Goal: Task Accomplishment & Management: Use online tool/utility

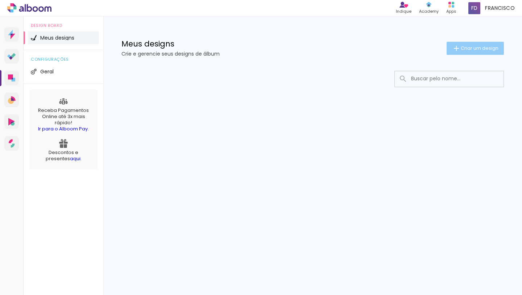
click at [461, 47] on span "Criar um design" at bounding box center [480, 48] width 38 height 5
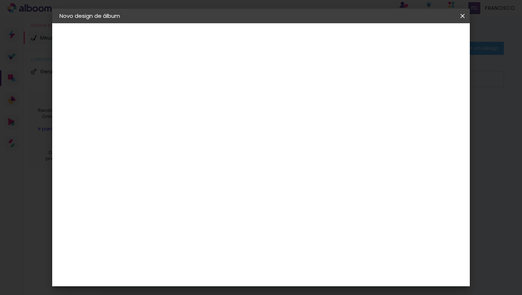
click at [0, 0] on paper-input-container "Título do álbum" at bounding box center [0, 0] width 0 height 0
click at [178, 97] on input at bounding box center [178, 97] width 0 height 11
type input "[PERSON_NAME] 15 anos"
type paper-input "[PERSON_NAME] 15 anos"
click at [0, 0] on slot "Avançar" at bounding box center [0, 0] width 0 height 0
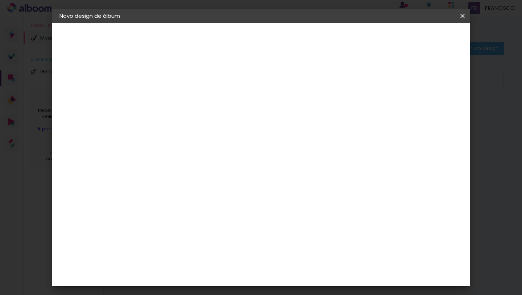
click at [0, 0] on slot "Tamanho Livre" at bounding box center [0, 0] width 0 height 0
click at [257, 111] on iron-icon at bounding box center [252, 110] width 9 height 9
click at [314, 106] on paper-item "Tamanho Livre" at bounding box center [279, 110] width 70 height 16
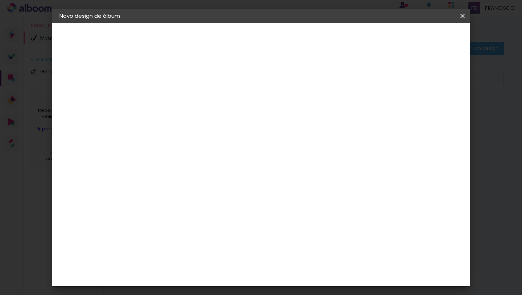
click at [233, 143] on div at bounding box center [196, 143] width 73 height 1
click at [227, 116] on input "Brasil" at bounding box center [193, 115] width 67 height 9
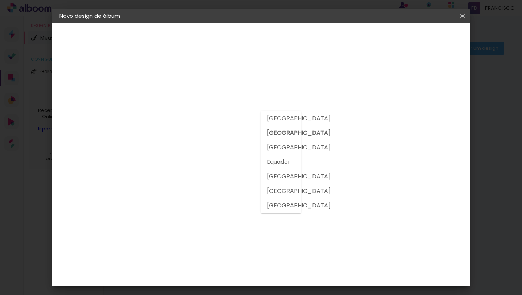
click at [0, 0] on slot "Argentina" at bounding box center [0, 0] width 0 height 0
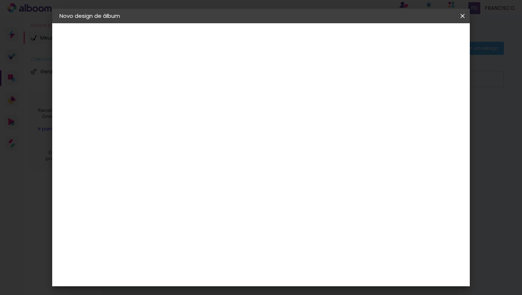
click at [217, 118] on input "Argentina" at bounding box center [188, 115] width 57 height 9
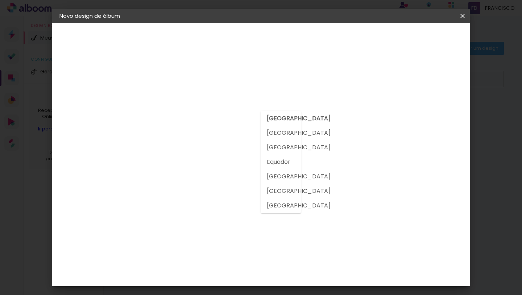
click at [0, 0] on slot "Brasil" at bounding box center [0, 0] width 0 height 0
type input "Brasil"
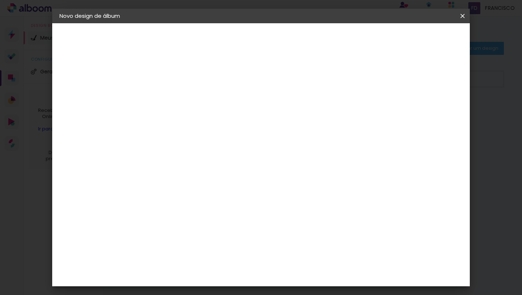
click at [0, 0] on slot "Tamanho Livre" at bounding box center [0, 0] width 0 height 0
click at [257, 109] on iron-icon at bounding box center [252, 110] width 9 height 9
click at [0, 0] on slot "Tamanho Livre" at bounding box center [0, 0] width 0 height 0
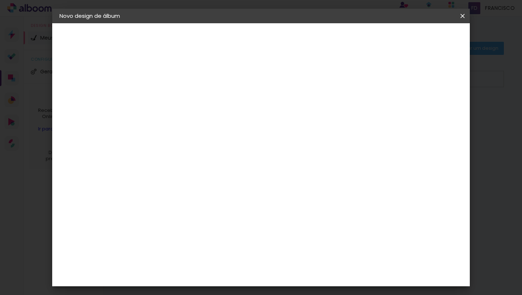
click at [314, 111] on paper-item "Tamanho Livre" at bounding box center [279, 110] width 70 height 16
click at [0, 0] on slot "Tamanho Livre" at bounding box center [0, 0] width 0 height 0
click at [314, 36] on paper-button "Avançar" at bounding box center [296, 38] width 36 height 12
click at [194, 88] on paper-input-container "Espaço entre fotos 2 mm" at bounding box center [179, 83] width 42 height 16
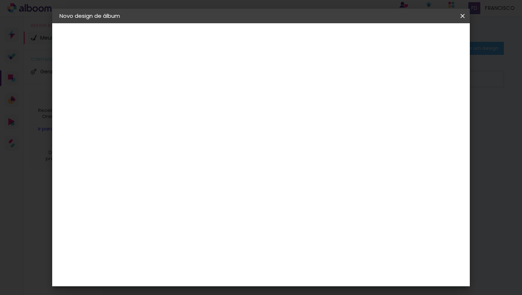
type input "1"
type paper-input "1"
click at [181, 84] on input "1" at bounding box center [173, 83] width 25 height 9
click at [411, 85] on div "Mostrar sangria" at bounding box center [406, 83] width 48 height 9
type paper-checkbox "on"
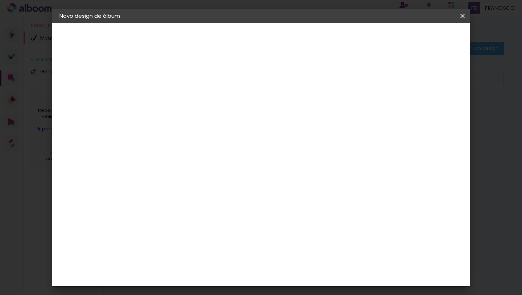
click at [411, 85] on div "Mostrar sangria" at bounding box center [406, 83] width 48 height 9
click at [0, 0] on slot "Voltar" at bounding box center [0, 0] width 0 height 0
click at [0, 0] on slot "Tamanho Livre" at bounding box center [0, 0] width 0 height 0
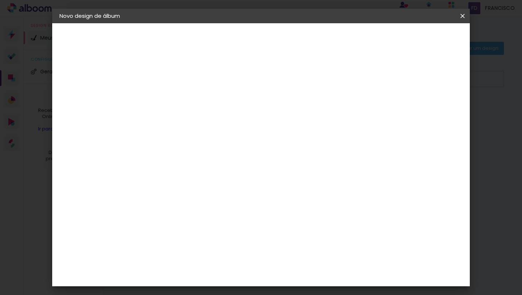
click at [314, 100] on paper-item "Tamanho Livre" at bounding box center [279, 101] width 70 height 16
click at [88, 104] on iron-pages "Modelo Escolhendo modelo... Tamanho livre" at bounding box center [98, 106] width 79 height 15
click at [80, 127] on div "3. Revisão" at bounding box center [98, 126] width 79 height 9
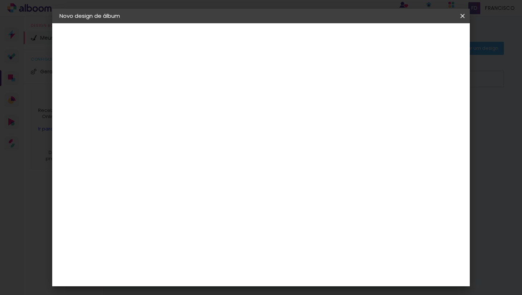
click at [314, 106] on paper-item "Tamanho Livre" at bounding box center [279, 110] width 70 height 16
click at [0, 0] on slot "Avançar" at bounding box center [0, 0] width 0 height 0
click at [176, 83] on input "1" at bounding box center [173, 83] width 25 height 9
type input "2"
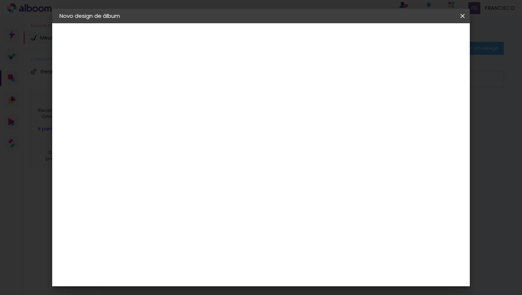
type paper-input "2"
click at [183, 83] on input "2" at bounding box center [173, 83] width 25 height 9
type input "1"
type paper-input "1"
click at [183, 85] on input "1" at bounding box center [173, 83] width 25 height 9
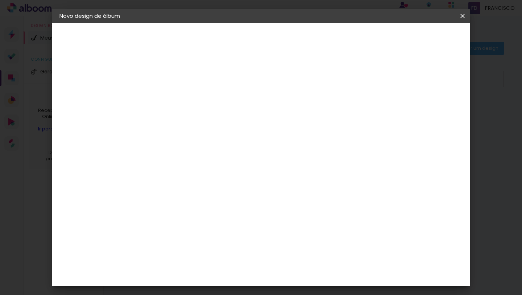
type input "0"
type paper-input "0"
click at [183, 85] on input "0" at bounding box center [173, 83] width 25 height 9
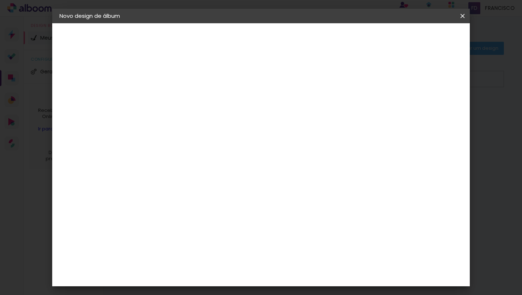
click at [183, 85] on input "0" at bounding box center [173, 83] width 25 height 9
type input "1"
type paper-input "1"
click at [183, 81] on input "1" at bounding box center [173, 83] width 25 height 9
type input "2"
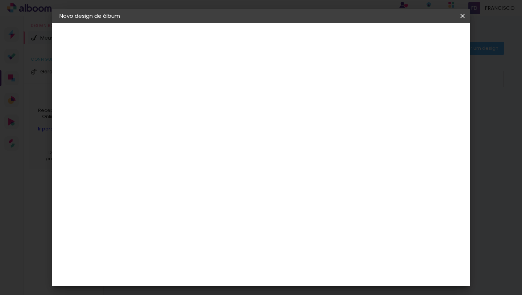
type paper-input "2"
click at [183, 81] on input "2" at bounding box center [173, 83] width 25 height 9
type input "3"
type paper-input "3"
click at [183, 81] on input "3" at bounding box center [173, 83] width 25 height 9
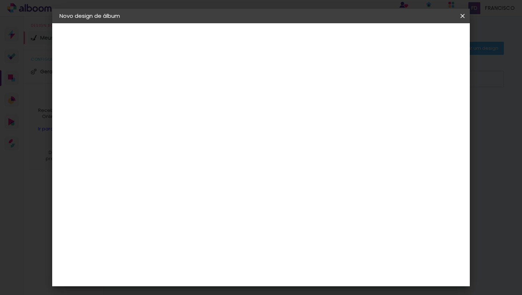
type input "4"
type paper-input "4"
click at [183, 81] on input "4" at bounding box center [173, 83] width 25 height 9
type input "5"
type paper-input "5"
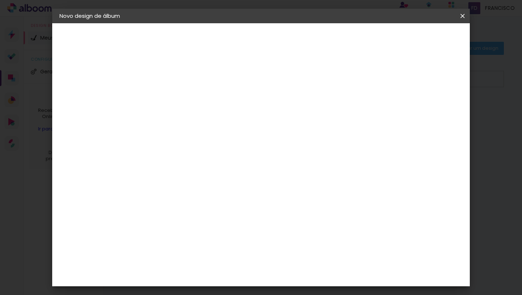
click at [183, 81] on input "5" at bounding box center [173, 83] width 25 height 9
type input "6"
type paper-input "6"
click at [183, 81] on input "6" at bounding box center [173, 83] width 25 height 9
type input "7"
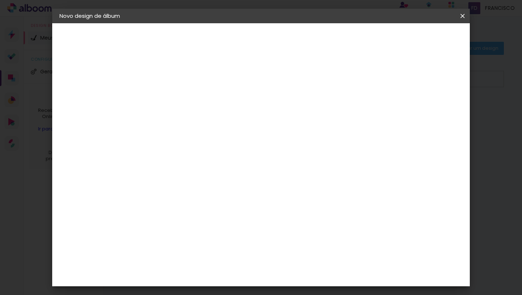
type paper-input "7"
click at [183, 81] on input "7" at bounding box center [173, 83] width 25 height 9
type input "8"
type paper-input "8"
click at [183, 81] on input "8" at bounding box center [173, 83] width 25 height 9
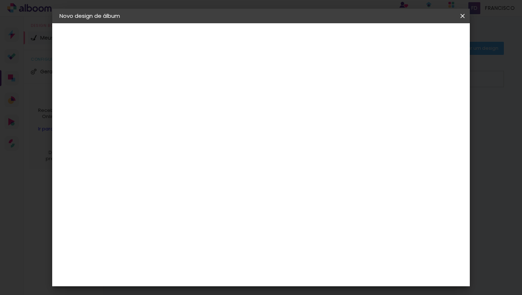
type input "9"
type paper-input "9"
click at [183, 81] on input "9" at bounding box center [173, 83] width 25 height 9
type input "10"
type paper-input "10"
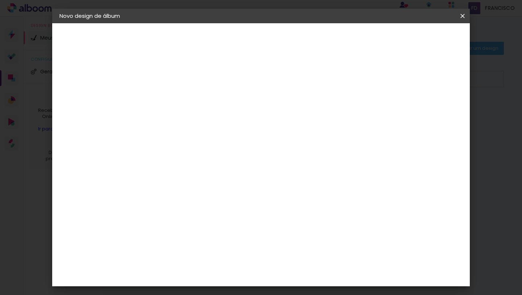
click at [183, 81] on input "10" at bounding box center [173, 83] width 25 height 9
type input "11"
type paper-input "11"
click at [183, 81] on input "11" at bounding box center [173, 83] width 25 height 9
type input "12"
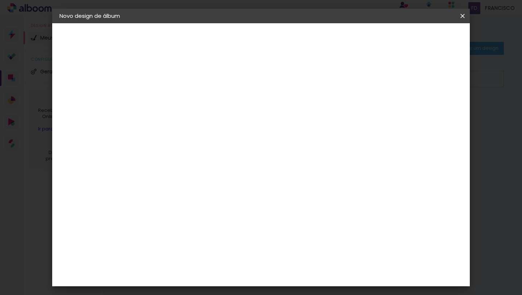
type paper-input "12"
click at [183, 81] on input "12" at bounding box center [173, 83] width 25 height 9
type input "13"
type paper-input "13"
click at [183, 81] on input "13" at bounding box center [173, 83] width 25 height 9
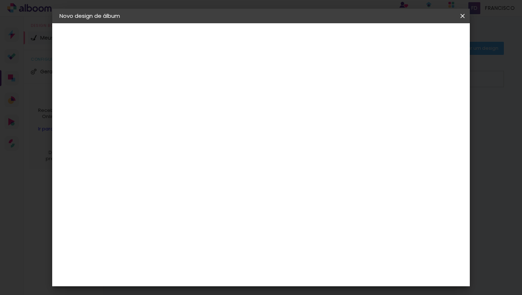
type input "14"
type paper-input "14"
click at [183, 81] on input "14" at bounding box center [173, 83] width 25 height 9
type input "15"
type paper-input "15"
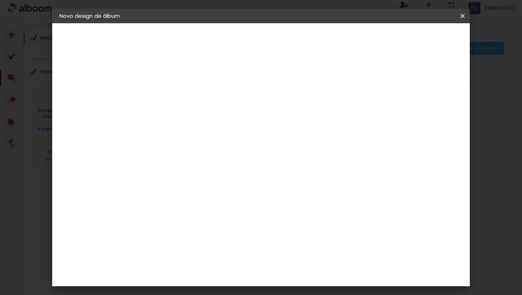
click at [183, 81] on input "15" at bounding box center [173, 83] width 25 height 9
drag, startPoint x: 168, startPoint y: 80, endPoint x: 149, endPoint y: 80, distance: 18.9
click at [149, 80] on div "mm Mostrar sangria" at bounding box center [291, 57] width 289 height 69
click at [76, 94] on paper-button "Tamanho livre" at bounding box center [98, 89] width 79 height 15
click at [0, 0] on slot "Tamanho Livre" at bounding box center [0, 0] width 0 height 0
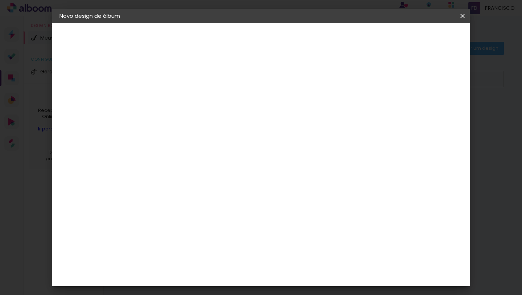
click at [0, 0] on slot "Tamanho Livre" at bounding box center [0, 0] width 0 height 0
click at [314, 110] on paper-item "Tamanho Livre" at bounding box center [279, 110] width 70 height 16
click at [195, 164] on div "3ZERO5" at bounding box center [184, 164] width 22 height 6
click at [231, 133] on input at bounding box center [196, 137] width 73 height 9
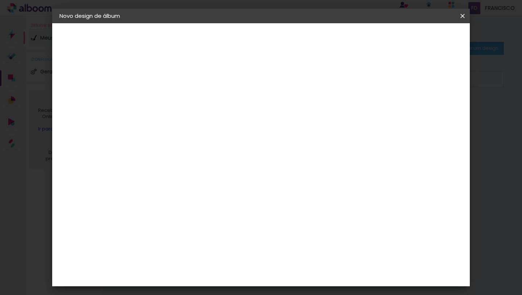
click at [0, 0] on slot "Tamanho Livre" at bounding box center [0, 0] width 0 height 0
click at [103, 74] on div "2. Especificações" at bounding box center [98, 74] width 79 height 9
click at [67, 74] on iron-icon at bounding box center [63, 74] width 9 height 9
click at [74, 105] on iron-pages "Modelo Escolhendo modelo... Tamanho livre" at bounding box center [98, 106] width 79 height 15
click at [0, 0] on slot "Tamanho Livre" at bounding box center [0, 0] width 0 height 0
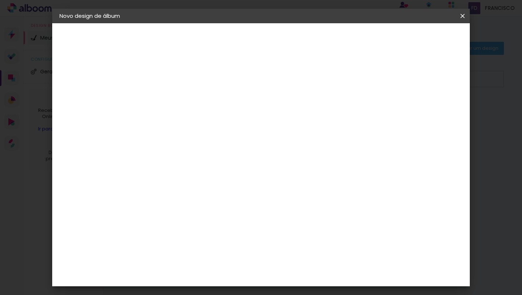
click at [0, 0] on slot "Tamanho Livre" at bounding box center [0, 0] width 0 height 0
drag, startPoint x: 317, startPoint y: 112, endPoint x: 317, endPoint y: 118, distance: 6.5
click at [314, 118] on paper-listbox "Tamanho Livre Sugerir uma encadernadora" at bounding box center [279, 127] width 70 height 68
click at [314, 120] on div at bounding box center [279, 124] width 70 height 9
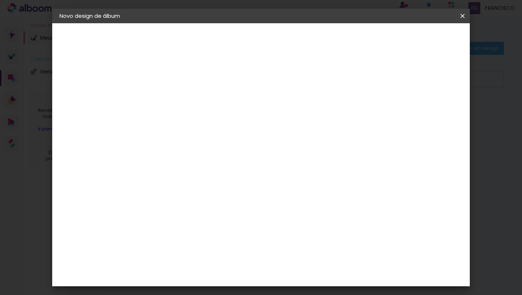
click at [67, 105] on iron-pages "Modelo Escolhendo modelo... Tamanho livre" at bounding box center [98, 106] width 79 height 15
click at [78, 72] on div "2. Especificações" at bounding box center [98, 74] width 79 height 9
click at [0, 0] on slot "[PERSON_NAME] 15 anos" at bounding box center [0, 0] width 0 height 0
click at [0, 0] on div "2. Especificações" at bounding box center [0, 0] width 0 height 0
click at [0, 0] on iron-pages "Fornecedor Escolhendo fornecedor..." at bounding box center [0, 0] width 0 height 0
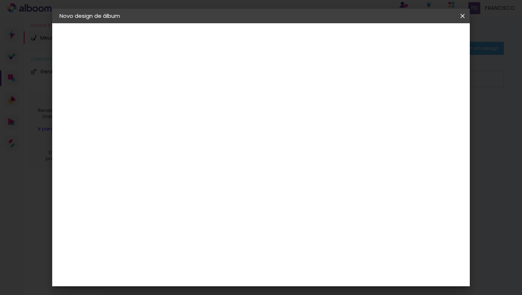
click at [68, 45] on div "1. Informações Preenchendo título... Julia Alves 15 anos 2. Especificações Forn…" at bounding box center [99, 34] width 94 height 22
click at [0, 0] on iron-icon at bounding box center [0, 0] width 0 height 0
click at [0, 0] on div "3. Revisão" at bounding box center [0, 0] width 0 height 0
click at [0, 0] on div "2. Especificações" at bounding box center [0, 0] width 0 height 0
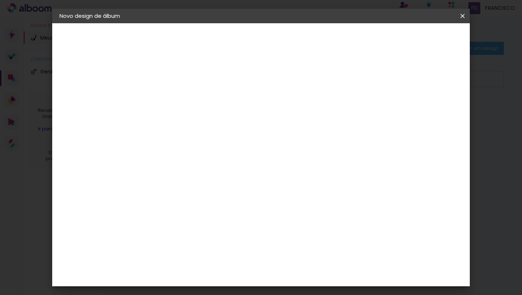
click at [0, 0] on div "2. Especificações" at bounding box center [0, 0] width 0 height 0
click at [252, 34] on paper-button "Avançar" at bounding box center [235, 38] width 36 height 12
click at [314, 107] on paper-item "Tamanho Livre" at bounding box center [279, 110] width 70 height 16
click at [0, 0] on slot "Avançar" at bounding box center [0, 0] width 0 height 0
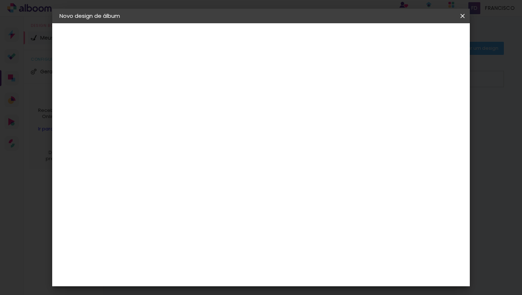
click at [271, 112] on div at bounding box center [234, 100] width 75 height 50
click at [423, 39] on input "5" at bounding box center [426, 41] width 13 height 11
click at [425, 33] on paper-button "Iniciar design" at bounding box center [401, 38] width 48 height 12
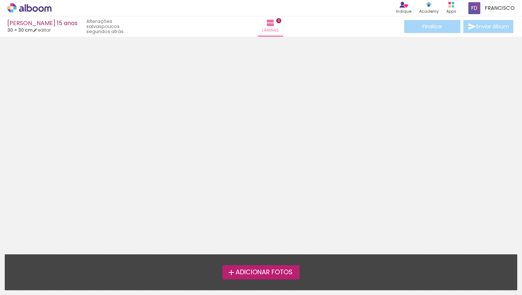
scroll to position [10, 0]
click at [47, 29] on link "editar" at bounding box center [42, 30] width 18 height 6
type input "30"
type input "60"
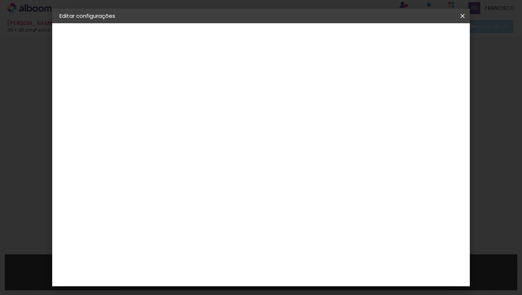
click at [246, 113] on span "30" at bounding box center [244, 113] width 12 height 11
click at [166, 194] on div "cm" at bounding box center [169, 192] width 9 height 11
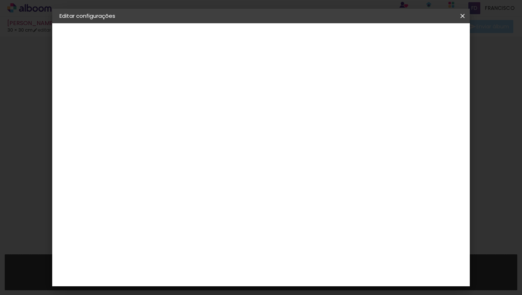
click at [160, 192] on input "30" at bounding box center [155, 192] width 19 height 11
drag, startPoint x: 155, startPoint y: 192, endPoint x: 165, endPoint y: 195, distance: 10.9
click at [165, 195] on div "30" at bounding box center [160, 192] width 28 height 11
type input "20"
type paper-input "20"
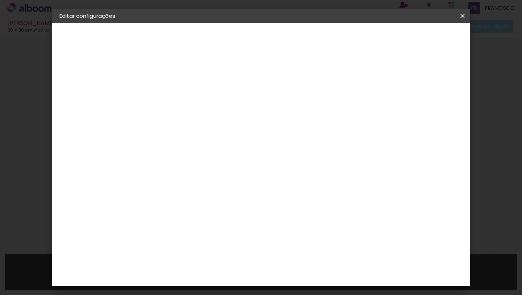
click at [240, 113] on span "30" at bounding box center [244, 113] width 12 height 11
click at [246, 113] on span "30" at bounding box center [244, 113] width 12 height 11
click at [309, 234] on input "60" at bounding box center [301, 237] width 19 height 11
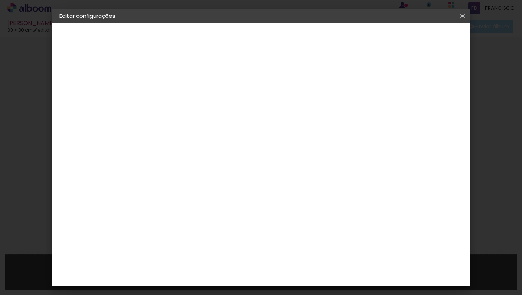
type input "25"
type paper-input "25"
drag, startPoint x: 303, startPoint y: 268, endPoint x: 310, endPoint y: 270, distance: 7.6
click at [310, 270] on input "25" at bounding box center [301, 268] width 19 height 11
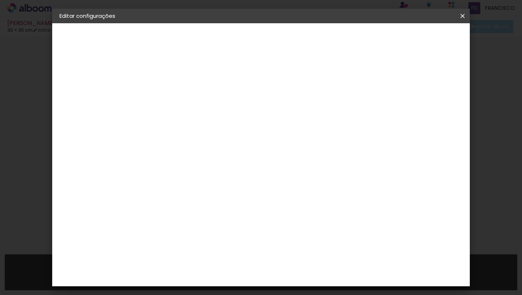
type input "30"
type paper-input "30"
type input "3"
type input "45"
type paper-input "45"
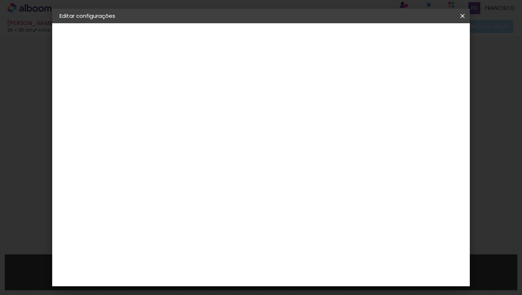
type input "4"
type input "55"
type paper-input "55"
type input "5"
type input "40"
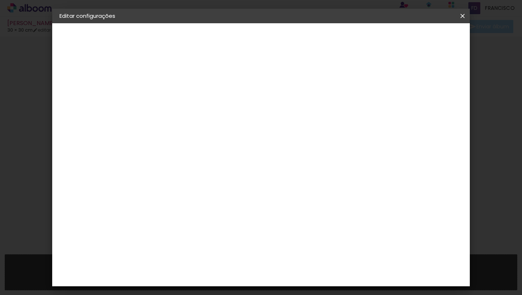
type paper-input "40"
type input "45"
type paper-input "45"
type input "4"
type input "50"
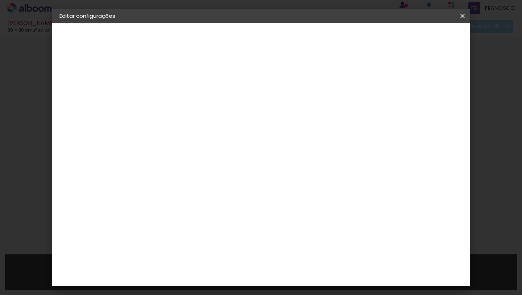
type paper-input "50"
click at [382, 70] on div at bounding box center [378, 71] width 7 height 7
type paper-checkbox "on"
click at [406, 40] on span "Salvar configurações" at bounding box center [391, 38] width 54 height 5
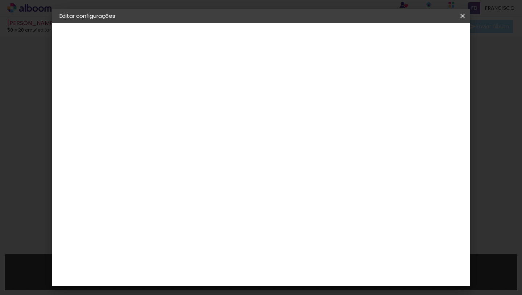
click at [411, 201] on div "cm" at bounding box center [305, 196] width 231 height 25
click at [409, 40] on span "Salvar configurações" at bounding box center [391, 38] width 54 height 5
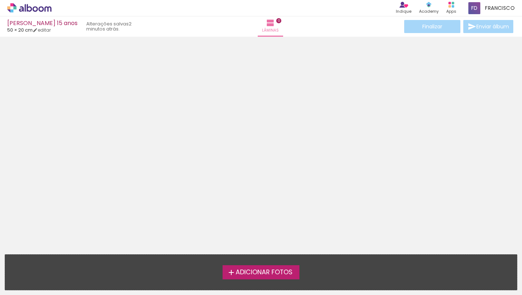
click at [236, 271] on span "Adicionar Fotos" at bounding box center [264, 272] width 57 height 7
click at [0, 0] on input "file" at bounding box center [0, 0] width 0 height 0
click at [255, 265] on label "Adicionar Fotos" at bounding box center [261, 272] width 77 height 14
click at [0, 0] on input "file" at bounding box center [0, 0] width 0 height 0
click at [241, 275] on span "Adicionar Fotos" at bounding box center [264, 272] width 57 height 7
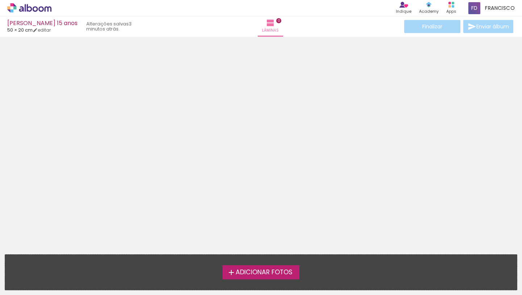
click at [0, 0] on input "file" at bounding box center [0, 0] width 0 height 0
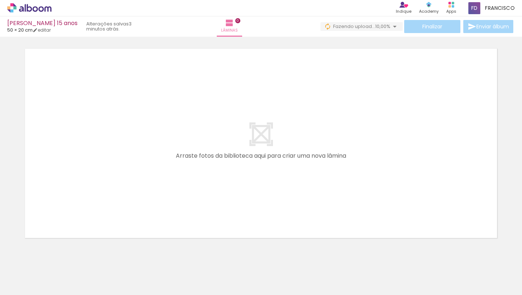
click at [24, 285] on span "Adicionar Fotos" at bounding box center [26, 285] width 22 height 8
click at [0, 0] on input "file" at bounding box center [0, 0] width 0 height 0
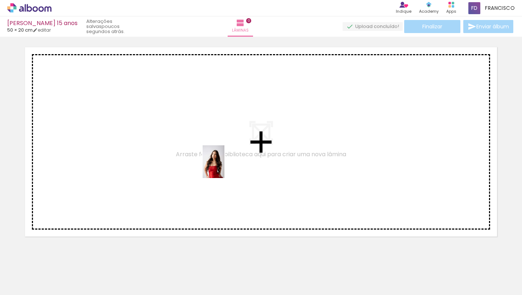
drag, startPoint x: 82, startPoint y: 277, endPoint x: 232, endPoint y: 155, distance: 193.2
click at [232, 155] on quentale-workspace at bounding box center [261, 147] width 522 height 295
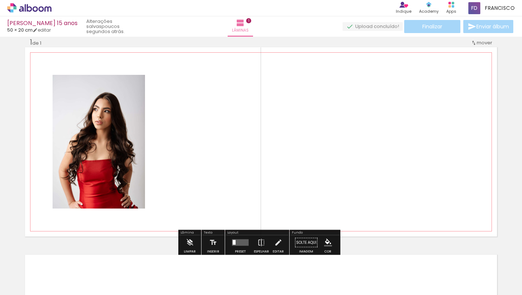
scroll to position [9, 0]
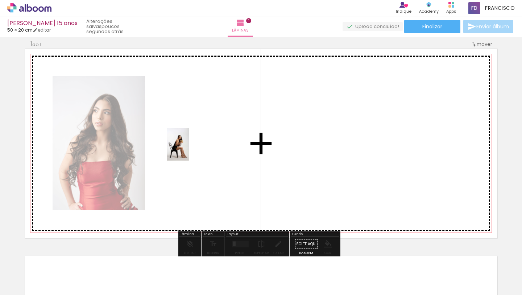
drag, startPoint x: 107, startPoint y: 279, endPoint x: 190, endPoint y: 147, distance: 156.0
click at [190, 147] on quentale-workspace at bounding box center [261, 147] width 522 height 295
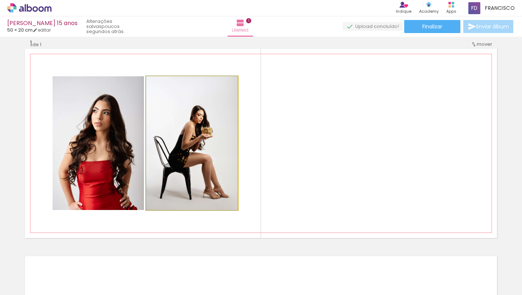
drag, startPoint x: 182, startPoint y: 189, endPoint x: 189, endPoint y: 189, distance: 6.5
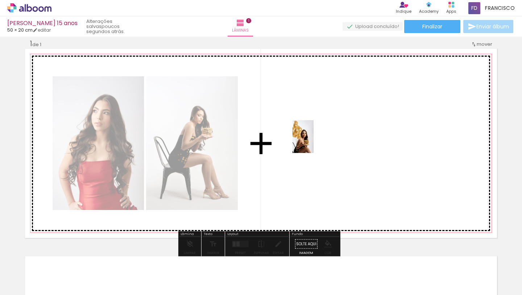
drag, startPoint x: 156, startPoint y: 276, endPoint x: 317, endPoint y: 139, distance: 211.5
click at [317, 139] on quentale-workspace at bounding box center [261, 147] width 522 height 295
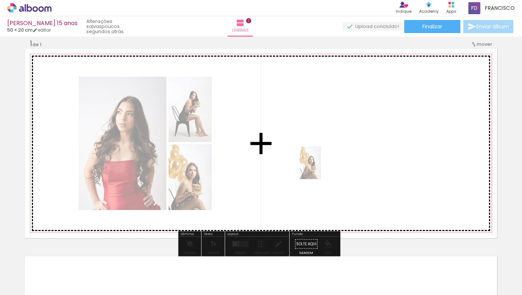
drag, startPoint x: 159, startPoint y: 280, endPoint x: 334, endPoint y: 154, distance: 215.2
click at [336, 152] on quentale-workspace at bounding box center [261, 147] width 522 height 295
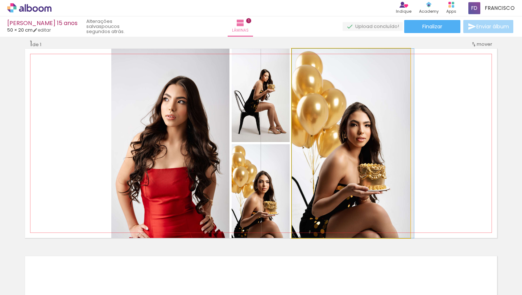
drag, startPoint x: 366, startPoint y: 164, endPoint x: 409, endPoint y: 156, distance: 43.8
click at [408, 155] on quentale-layouter at bounding box center [261, 143] width 472 height 189
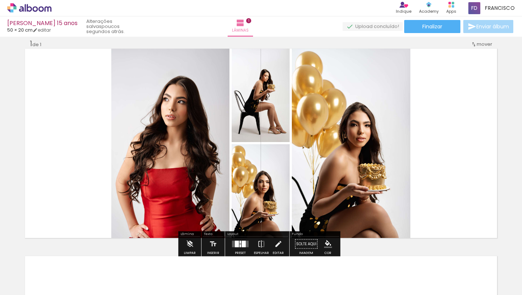
click at [509, 180] on div "Inserir lâmina 1 de 1" at bounding box center [261, 237] width 522 height 415
click at [457, 189] on quentale-layouter at bounding box center [261, 143] width 472 height 189
click at [136, 77] on quentale-photo at bounding box center [170, 143] width 118 height 189
click at [246, 127] on quentale-photo at bounding box center [261, 95] width 58 height 93
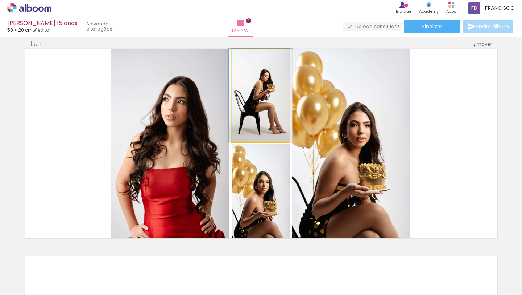
click at [250, 123] on quentale-photo at bounding box center [261, 95] width 58 height 93
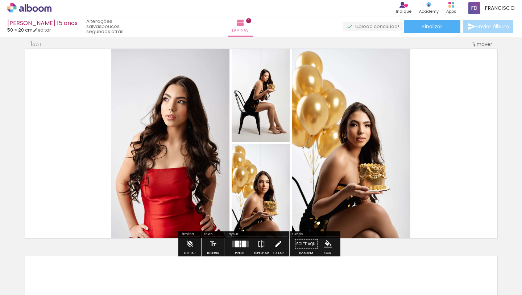
click at [276, 244] on iron-icon at bounding box center [278, 244] width 8 height 15
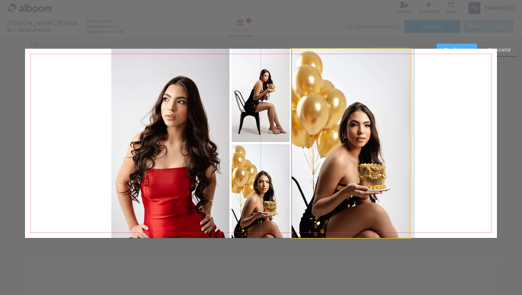
drag, startPoint x: 326, startPoint y: 203, endPoint x: 329, endPoint y: 189, distance: 14.1
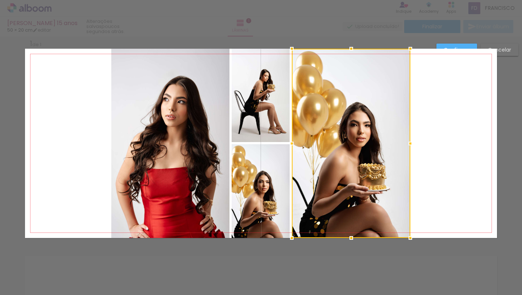
click at [262, 185] on quentale-photo at bounding box center [261, 191] width 58 height 94
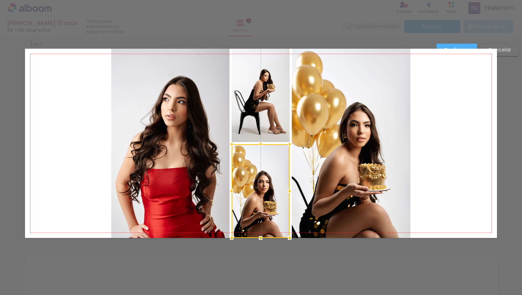
click at [262, 185] on div at bounding box center [261, 191] width 58 height 94
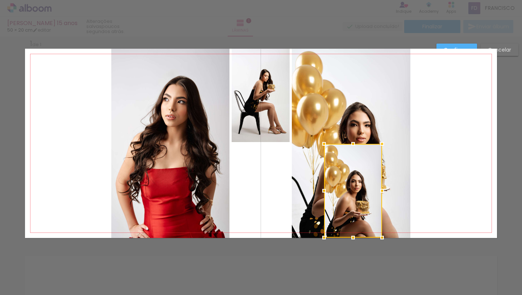
drag, startPoint x: 262, startPoint y: 185, endPoint x: 354, endPoint y: 184, distance: 92.9
click at [354, 184] on div at bounding box center [353, 191] width 58 height 94
click at [401, 244] on div "Confirmar Cancelar" at bounding box center [261, 244] width 522 height 432
click at [0, 0] on slot "Cancelar" at bounding box center [0, 0] width 0 height 0
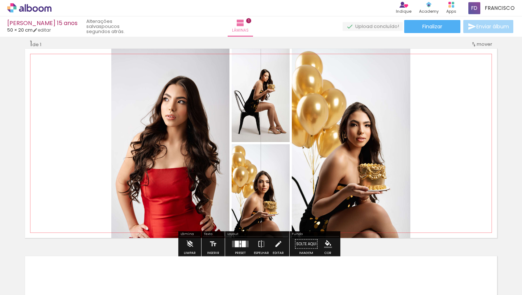
scroll to position [11, 0]
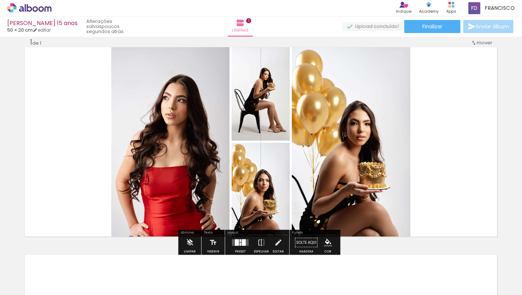
click at [59, 256] on iron-icon at bounding box center [57, 256] width 8 height 8
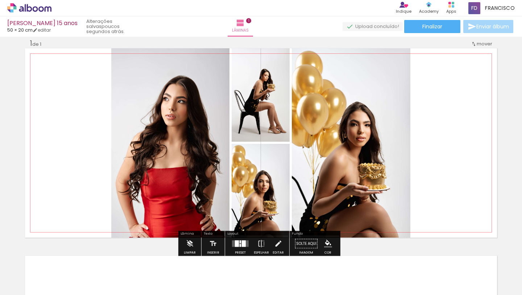
scroll to position [9, 0]
click at [59, 254] on iron-icon at bounding box center [57, 256] width 8 height 8
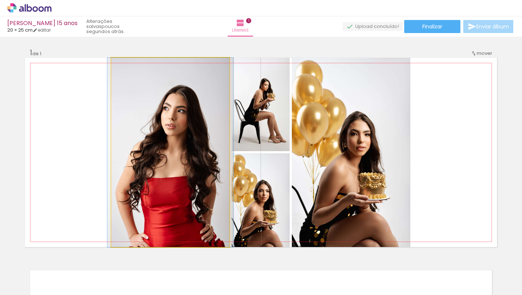
click at [187, 183] on quentale-photo at bounding box center [170, 152] width 118 height 189
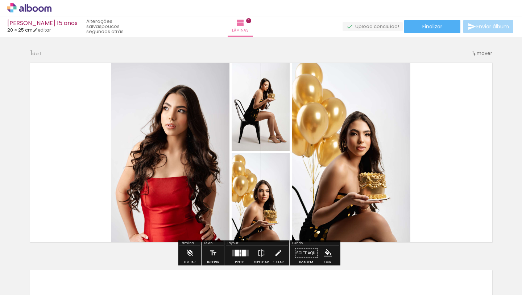
click at [13, 285] on iron-icon at bounding box center [10, 284] width 9 height 9
click at [0, 0] on input "file" at bounding box center [0, 0] width 0 height 0
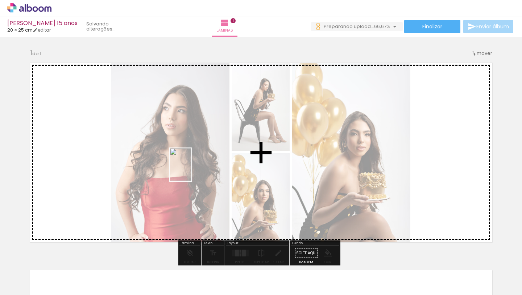
drag, startPoint x: 522, startPoint y: 276, endPoint x: 186, endPoint y: 167, distance: 352.6
click at [186, 167] on quentale-workspace at bounding box center [261, 147] width 522 height 295
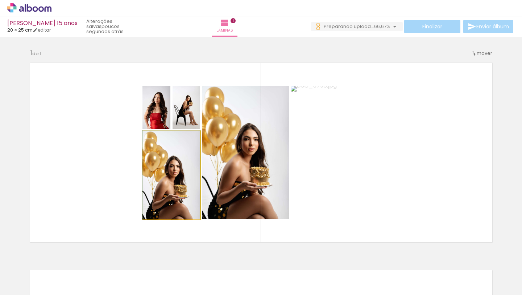
click at [168, 178] on quentale-photo at bounding box center [172, 175] width 58 height 88
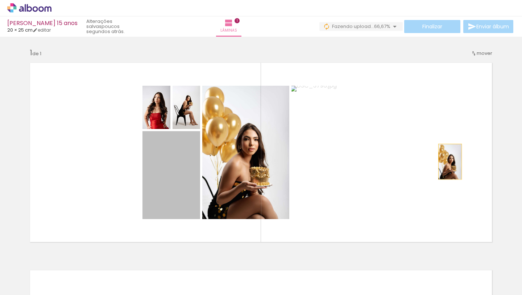
drag, startPoint x: 166, startPoint y: 179, endPoint x: 472, endPoint y: 158, distance: 307.2
click at [472, 158] on quentale-layouter at bounding box center [261, 152] width 472 height 189
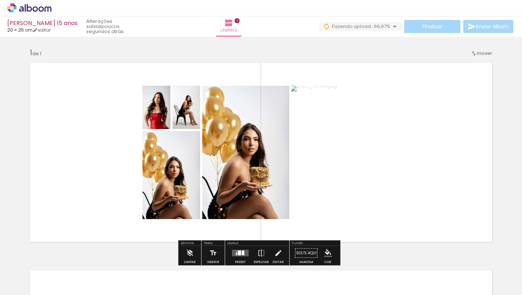
click at [178, 170] on quentale-photo at bounding box center [172, 175] width 58 height 88
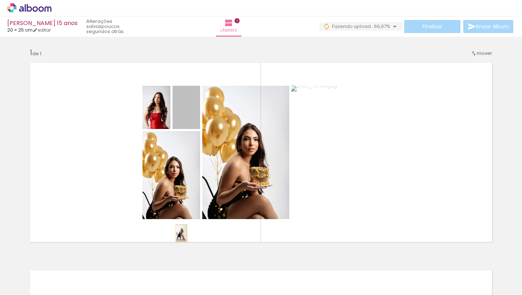
drag, startPoint x: 185, startPoint y: 116, endPoint x: 178, endPoint y: 236, distance: 120.3
click at [178, 236] on quentale-layouter at bounding box center [261, 152] width 472 height 189
click at [155, 118] on quentale-photo at bounding box center [157, 107] width 28 height 43
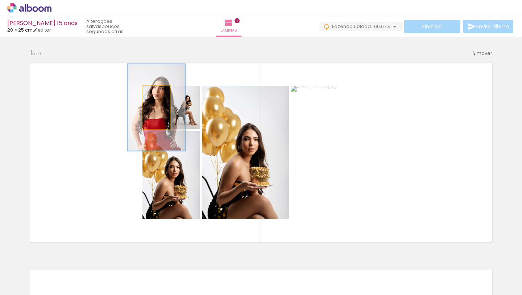
drag, startPoint x: 154, startPoint y: 93, endPoint x: 167, endPoint y: 95, distance: 12.8
click at [167, 95] on quentale-photo at bounding box center [157, 107] width 28 height 43
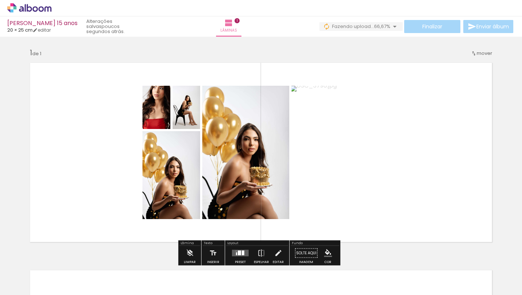
click at [148, 110] on paper-button "P&B" at bounding box center [151, 104] width 11 height 11
click at [0, 0] on slot "P&B" at bounding box center [0, 0] width 0 height 0
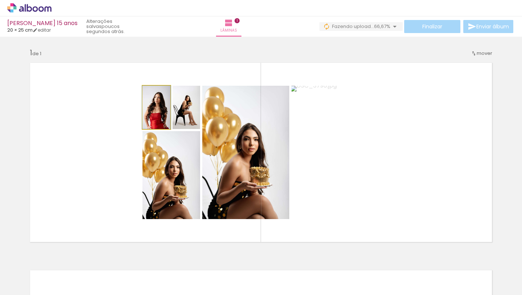
drag, startPoint x: 155, startPoint y: 92, endPoint x: 149, endPoint y: 94, distance: 6.6
type paper-slider "100"
click at [150, 94] on div at bounding box center [156, 93] width 12 height 12
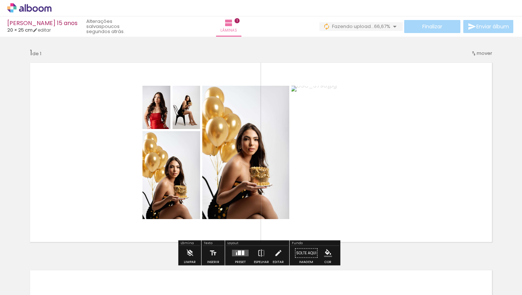
click at [161, 105] on div at bounding box center [165, 104] width 9 height 7
click at [129, 147] on quentale-layouter at bounding box center [261, 152] width 472 height 189
click at [148, 112] on quentale-photo at bounding box center [157, 107] width 28 height 43
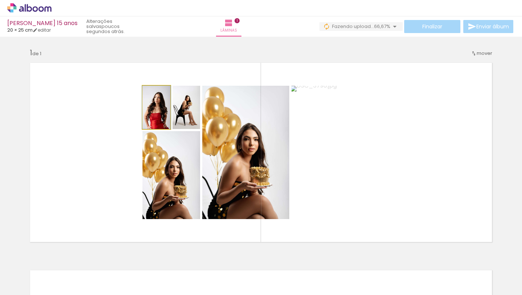
click at [148, 112] on quentale-photo at bounding box center [157, 107] width 28 height 43
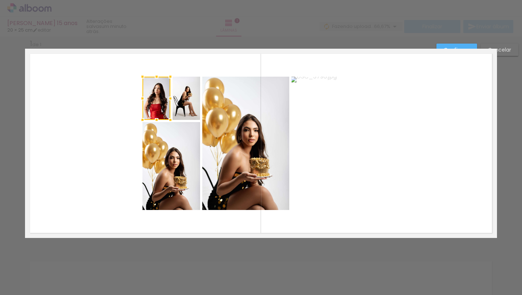
scroll to position [9, 0]
click at [0, 0] on slot "Cancelar" at bounding box center [0, 0] width 0 height 0
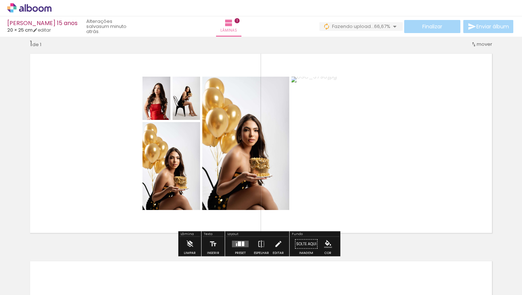
click at [477, 43] on span "mover" at bounding box center [485, 44] width 16 height 7
click at [440, 93] on quentale-layouter at bounding box center [261, 143] width 472 height 189
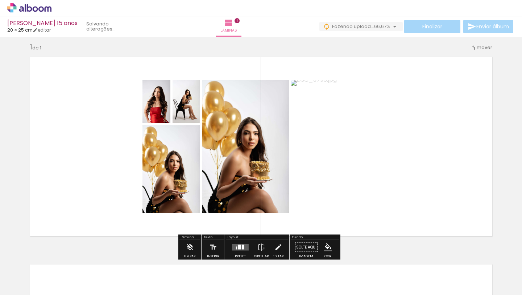
scroll to position [0, 0]
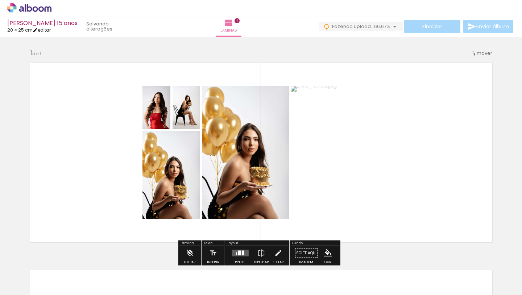
click at [48, 29] on link "editar" at bounding box center [42, 30] width 18 height 6
type input "20"
type input "50"
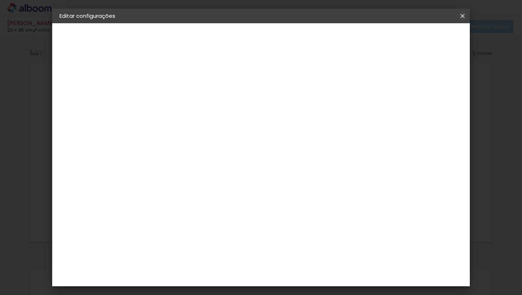
click at [462, 16] on iron-icon at bounding box center [463, 15] width 9 height 7
click at [461, 17] on iron-icon at bounding box center [463, 15] width 9 height 7
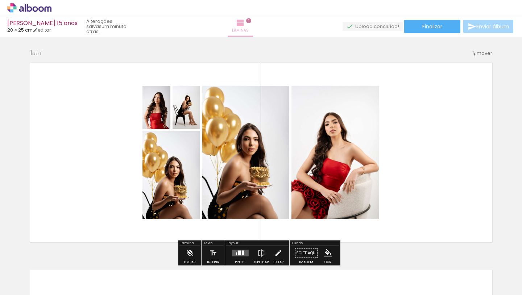
click at [245, 24] on iron-icon at bounding box center [240, 22] width 9 height 9
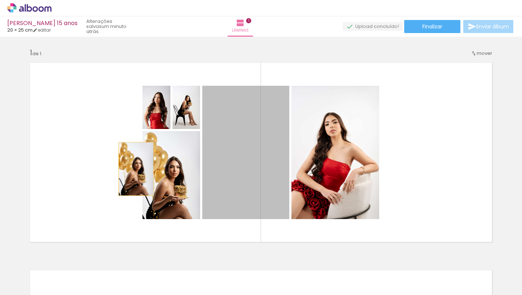
drag, startPoint x: 229, startPoint y: 177, endPoint x: 99, endPoint y: 168, distance: 130.2
click at [99, 168] on quentale-layouter at bounding box center [261, 152] width 472 height 189
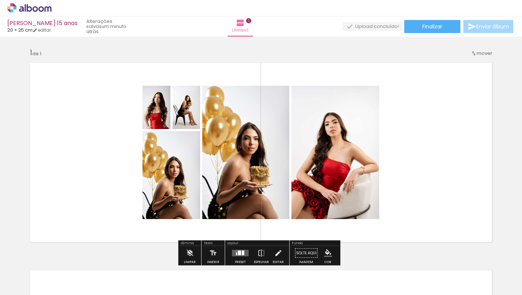
drag, startPoint x: 133, startPoint y: 174, endPoint x: 137, endPoint y: 174, distance: 3.7
click at [128, 173] on quentale-layouter at bounding box center [261, 152] width 472 height 189
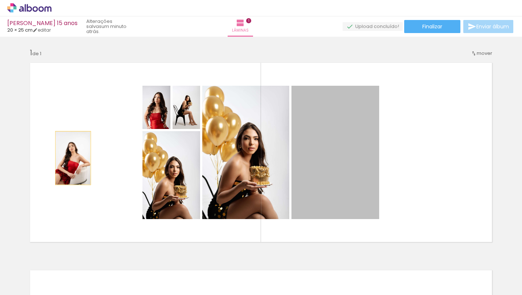
drag, startPoint x: 314, startPoint y: 160, endPoint x: 78, endPoint y: 154, distance: 235.9
click at [78, 154] on quentale-layouter at bounding box center [261, 152] width 472 height 189
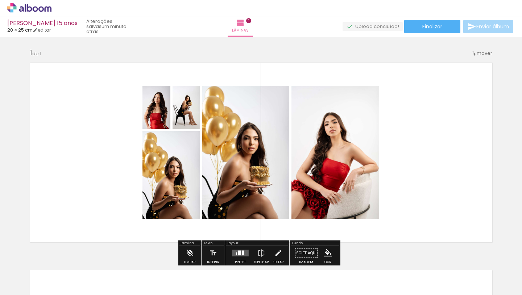
click at [159, 110] on paper-listbox at bounding box center [165, 127] width 13 height 34
click at [139, 128] on quentale-layouter at bounding box center [261, 152] width 472 height 189
click at [148, 171] on quentale-photo at bounding box center [172, 175] width 58 height 88
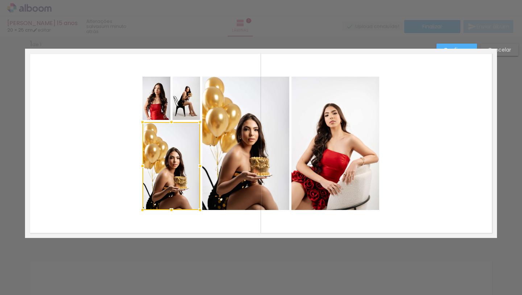
scroll to position [9, 0]
click at [505, 67] on div "Confirmar Cancelar" at bounding box center [261, 244] width 522 height 432
click at [502, 45] on paper-button "Cancelar" at bounding box center [500, 50] width 38 height 12
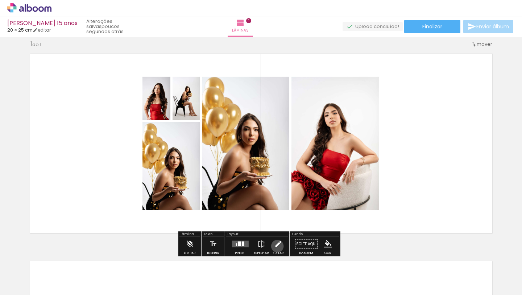
click at [276, 246] on iron-icon at bounding box center [278, 244] width 8 height 15
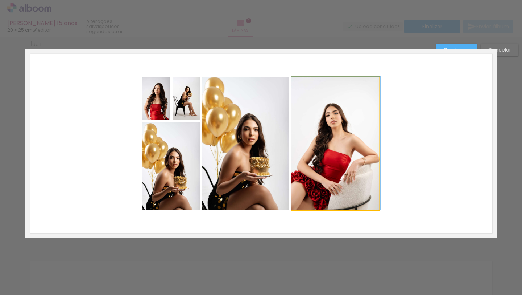
drag, startPoint x: 346, startPoint y: 177, endPoint x: 379, endPoint y: 173, distance: 33.5
click at [379, 173] on quentale-layouter at bounding box center [261, 143] width 472 height 189
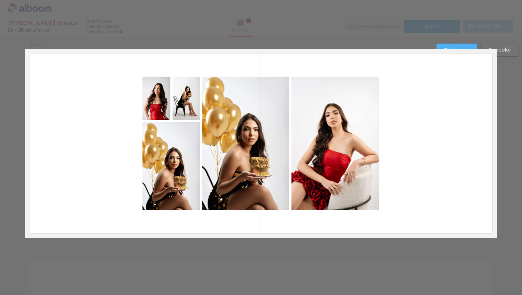
click at [512, 157] on div "Confirmar Cancelar" at bounding box center [261, 244] width 522 height 432
click at [324, 165] on quentale-photo at bounding box center [336, 143] width 88 height 133
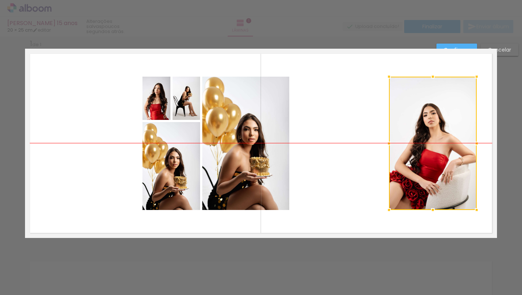
drag, startPoint x: 326, startPoint y: 173, endPoint x: 436, endPoint y: 176, distance: 110.3
click at [436, 176] on div at bounding box center [433, 143] width 88 height 133
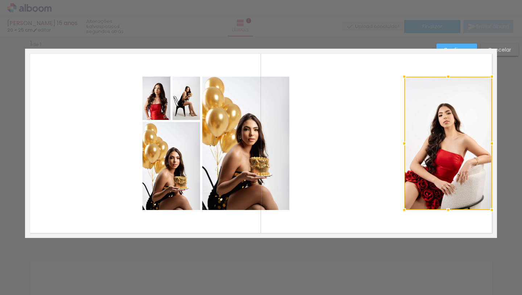
click at [149, 148] on quentale-photo at bounding box center [172, 166] width 58 height 88
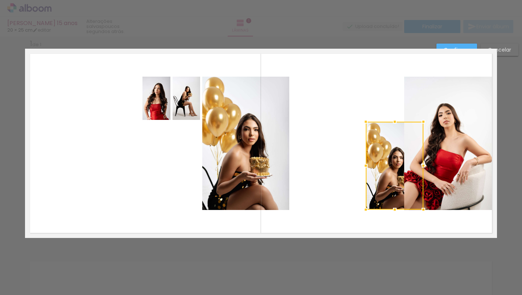
drag, startPoint x: 152, startPoint y: 149, endPoint x: 375, endPoint y: 147, distance: 223.1
click at [375, 147] on div at bounding box center [395, 166] width 58 height 88
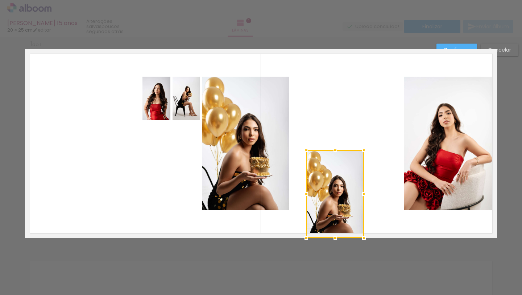
drag, startPoint x: 378, startPoint y: 151, endPoint x: 321, endPoint y: 221, distance: 89.5
click at [319, 292] on div "Inserir lâmina 1 de 1 Confirmar Cancelar" at bounding box center [261, 244] width 522 height 432
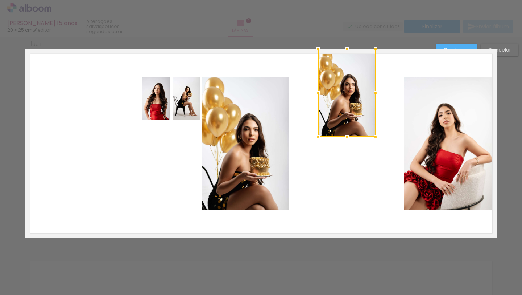
drag, startPoint x: 322, startPoint y: 190, endPoint x: 333, endPoint y: -15, distance: 205.6
click at [333, 0] on html "link( href="../../bower_components/polymer/polymer.html" rel="import" ) picture…" at bounding box center [261, 147] width 522 height 295
click at [337, 81] on div at bounding box center [347, 93] width 58 height 88
click at [173, 100] on quentale-photo at bounding box center [187, 98] width 28 height 43
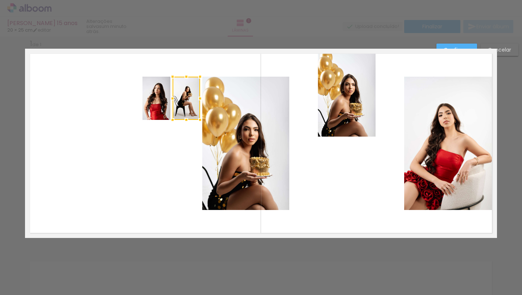
click at [341, 176] on quentale-layouter at bounding box center [261, 143] width 472 height 189
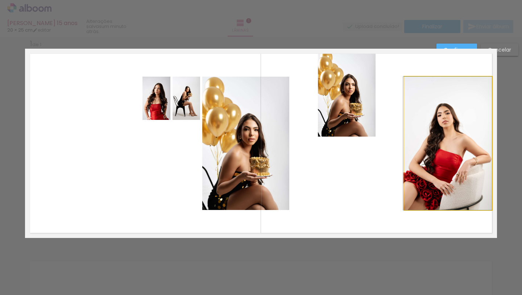
drag, startPoint x: 456, startPoint y: 155, endPoint x: 223, endPoint y: 162, distance: 233.0
click at [0, 0] on slot at bounding box center [0, 0] width 0 height 0
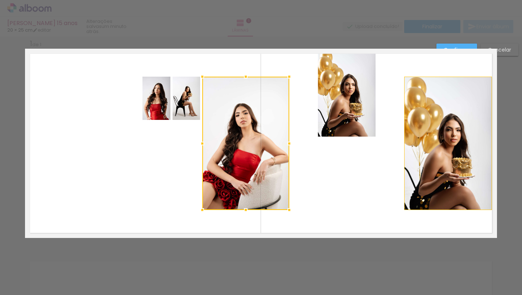
click at [0, 0] on slot "Cancelar" at bounding box center [0, 0] width 0 height 0
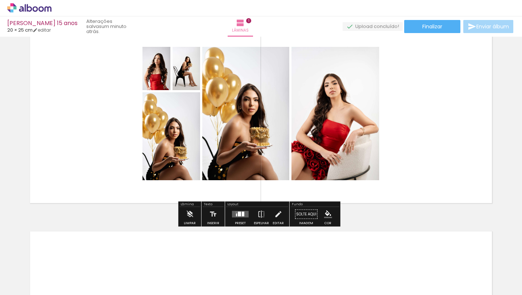
scroll to position [65, 0]
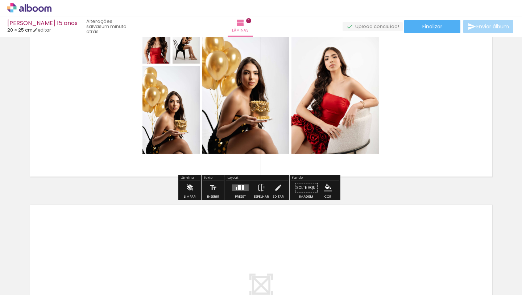
click at [186, 190] on iron-icon at bounding box center [190, 187] width 8 height 15
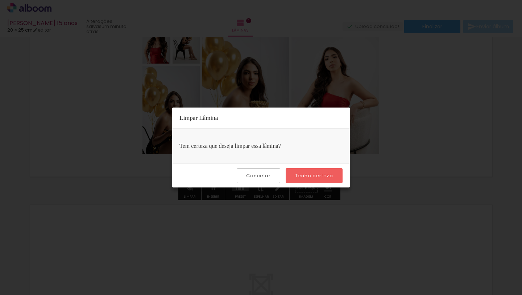
click at [0, 0] on slot "Tenho certeza" at bounding box center [0, 0] width 0 height 0
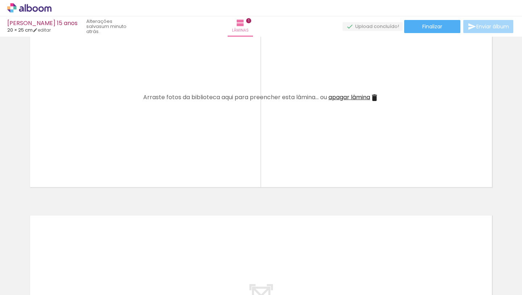
scroll to position [15, 0]
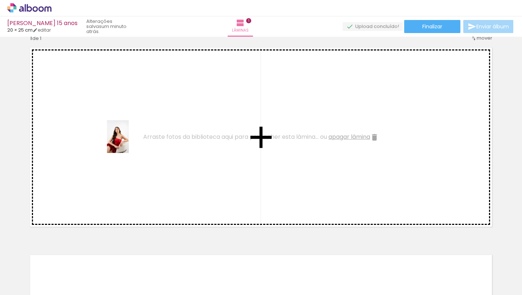
drag, startPoint x: 515, startPoint y: 277, endPoint x: 109, endPoint y: 130, distance: 431.6
click at [109, 130] on quentale-workspace at bounding box center [261, 147] width 522 height 295
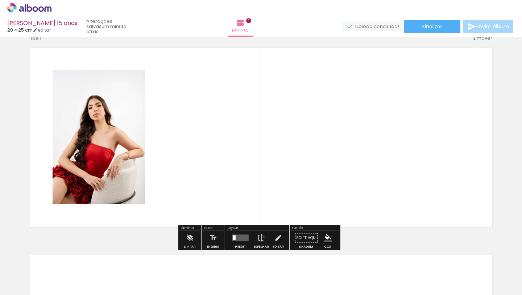
click at [186, 168] on quentale-layouter at bounding box center [261, 136] width 472 height 189
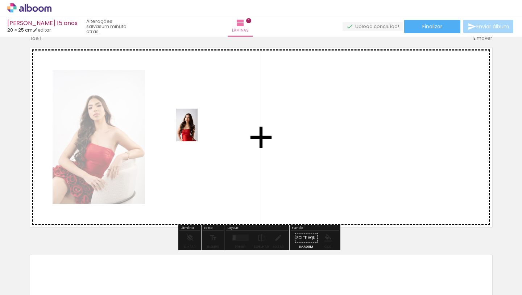
drag, startPoint x: 81, startPoint y: 281, endPoint x: 200, endPoint y: 132, distance: 190.5
click at [200, 132] on quentale-workspace at bounding box center [261, 147] width 522 height 295
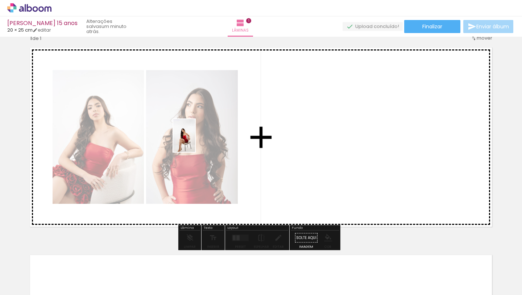
drag, startPoint x: 477, startPoint y: 270, endPoint x: 195, endPoint y: 141, distance: 310.4
click at [195, 141] on quentale-workspace at bounding box center [261, 147] width 522 height 295
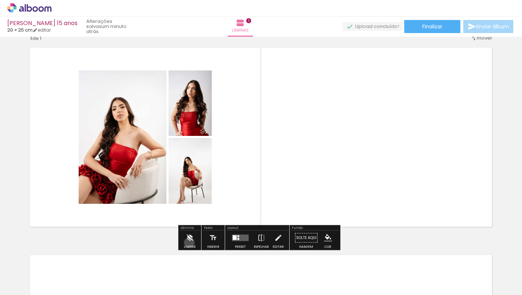
click at [189, 242] on iron-icon at bounding box center [190, 237] width 8 height 15
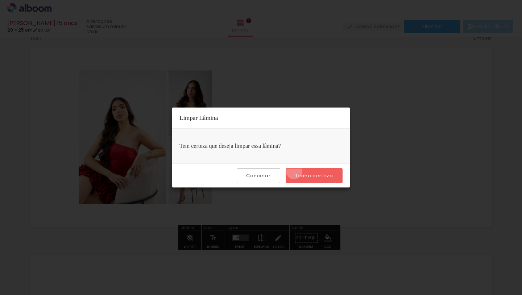
click at [295, 171] on paper-button "Tenho certeza" at bounding box center [314, 175] width 57 height 15
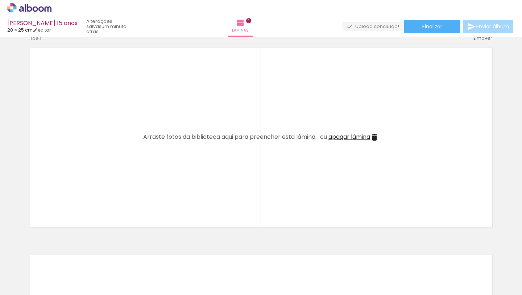
click at [23, 285] on span "Adicionar Fotos" at bounding box center [26, 285] width 22 height 8
click at [0, 0] on input "file" at bounding box center [0, 0] width 0 height 0
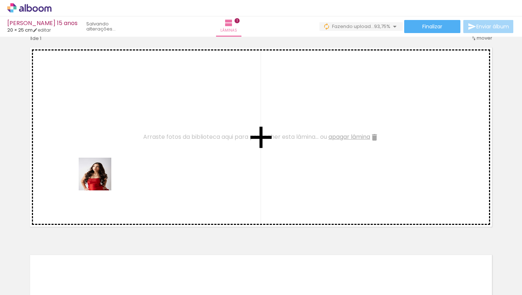
drag, startPoint x: 87, startPoint y: 279, endPoint x: 96, endPoint y: 143, distance: 136.7
click at [96, 143] on quentale-workspace at bounding box center [261, 147] width 522 height 295
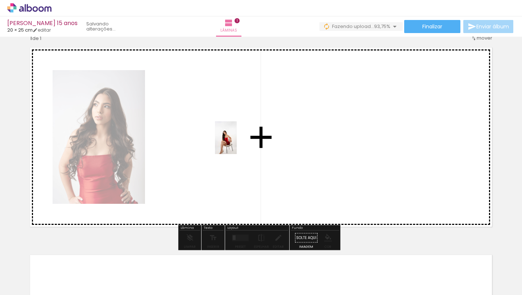
drag, startPoint x: 484, startPoint y: 277, endPoint x: 236, endPoint y: 143, distance: 281.9
click at [236, 143] on quentale-workspace at bounding box center [261, 147] width 522 height 295
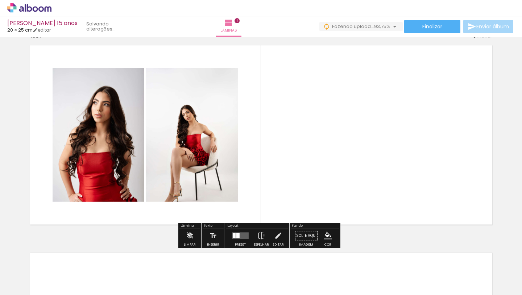
scroll to position [18, 0]
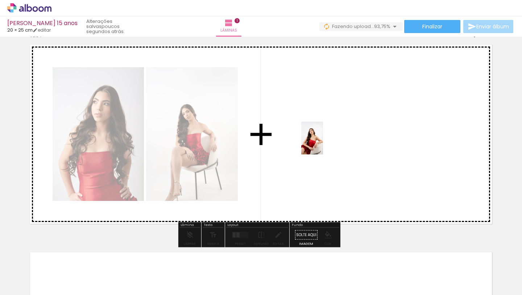
drag, startPoint x: 517, startPoint y: 275, endPoint x: 323, endPoint y: 143, distance: 234.1
click at [323, 143] on quentale-workspace at bounding box center [261, 147] width 522 height 295
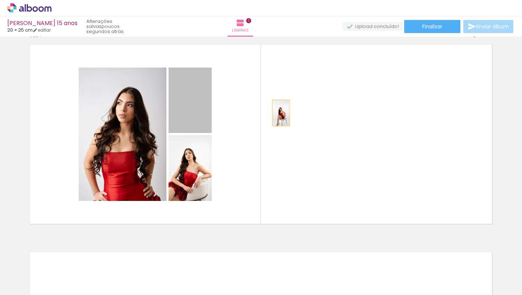
drag, startPoint x: 193, startPoint y: 112, endPoint x: 306, endPoint y: 114, distance: 112.8
click at [306, 114] on quentale-layouter at bounding box center [261, 134] width 472 height 189
drag, startPoint x: 192, startPoint y: 113, endPoint x: 313, endPoint y: 117, distance: 120.9
click at [313, 117] on quentale-layouter at bounding box center [261, 134] width 472 height 189
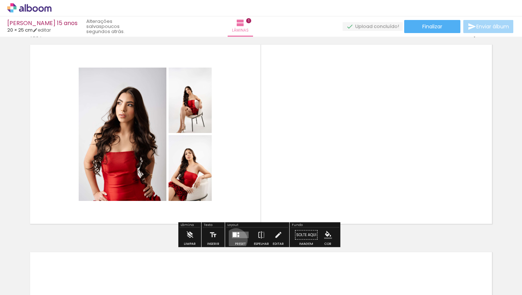
click at [234, 239] on div at bounding box center [241, 234] width 20 height 15
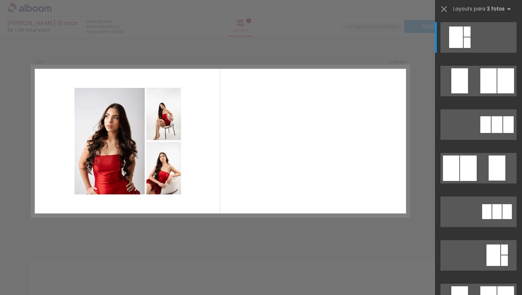
scroll to position [9, 0]
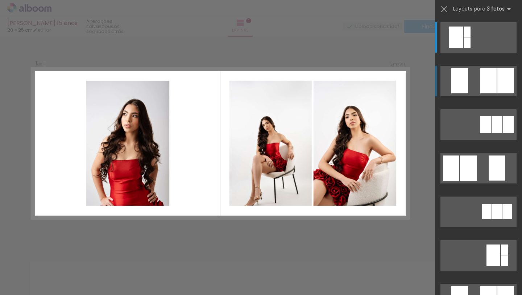
click at [471, 37] on div at bounding box center [467, 31] width 7 height 10
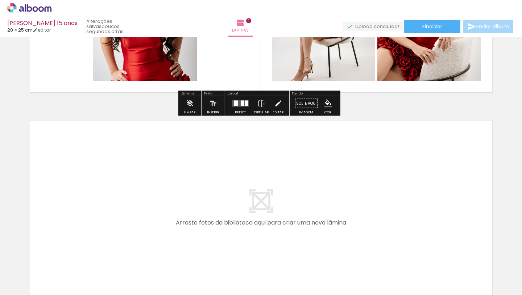
scroll to position [230, 0]
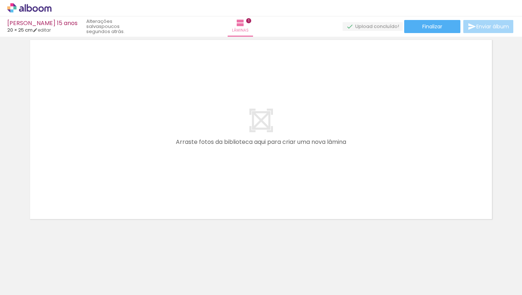
click at [441, 163] on quentale-layouter at bounding box center [261, 129] width 472 height 189
click at [258, 130] on quentale-layouter at bounding box center [261, 129] width 472 height 189
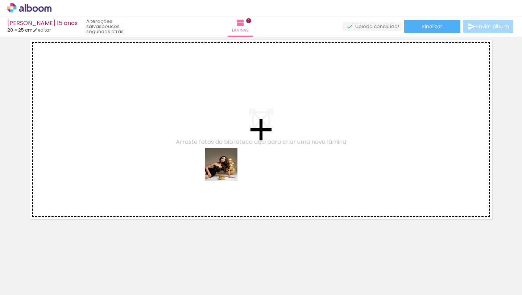
drag, startPoint x: 234, startPoint y: 280, endPoint x: 223, endPoint y: 151, distance: 129.5
click at [223, 151] on quentale-workspace at bounding box center [261, 147] width 522 height 295
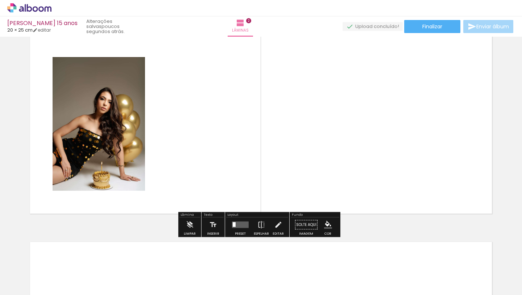
scroll to position [272, 0]
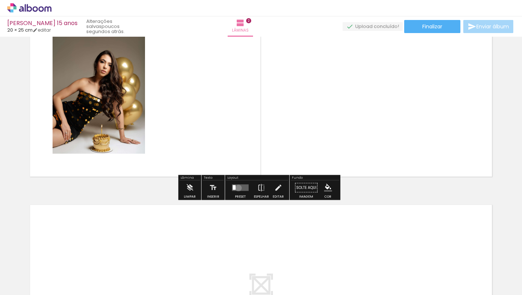
click at [237, 188] on quentale-layouter at bounding box center [240, 187] width 17 height 7
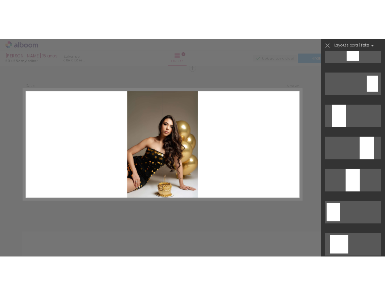
scroll to position [0, 0]
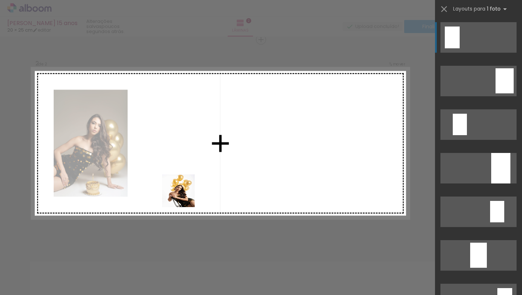
drag, startPoint x: 197, startPoint y: 280, endPoint x: 167, endPoint y: 142, distance: 140.7
click at [167, 142] on quentale-workspace at bounding box center [261, 147] width 522 height 295
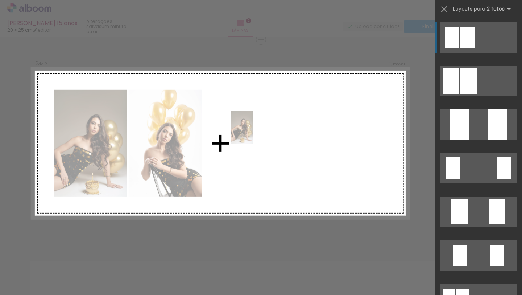
drag, startPoint x: 237, startPoint y: 268, endPoint x: 261, endPoint y: 218, distance: 55.3
click at [255, 128] on quentale-workspace at bounding box center [261, 147] width 522 height 295
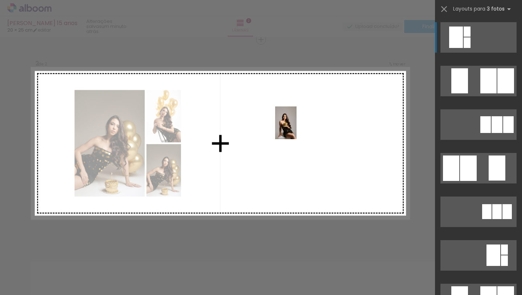
drag, startPoint x: 282, startPoint y: 266, endPoint x: 250, endPoint y: 189, distance: 83.5
click at [301, 118] on quentale-workspace at bounding box center [261, 147] width 522 height 295
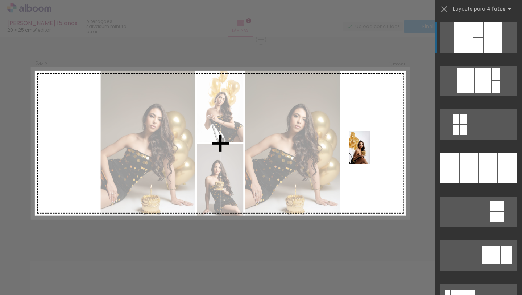
drag, startPoint x: 162, startPoint y: 273, endPoint x: 372, endPoint y: 152, distance: 242.3
click at [372, 152] on quentale-workspace at bounding box center [261, 147] width 522 height 295
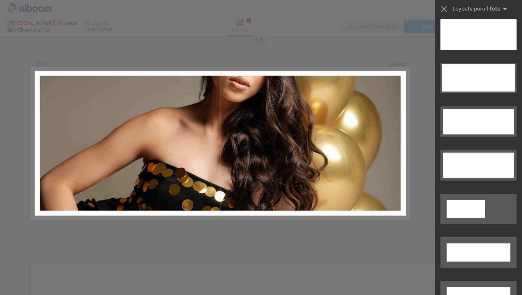
scroll to position [2212, 0]
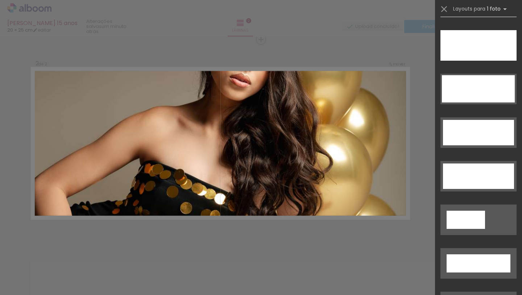
click at [513, 10] on div "Layouts para 1 foto Procurando layouts para mais de uma foto? É só colocar mais…" at bounding box center [478, 9] width 87 height 18
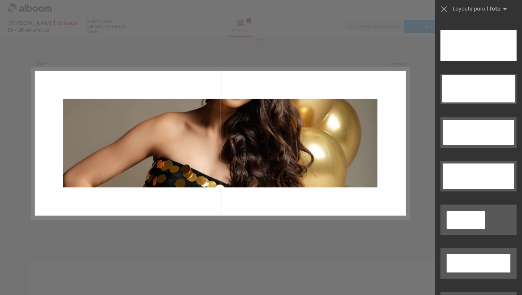
scroll to position [2290, 0]
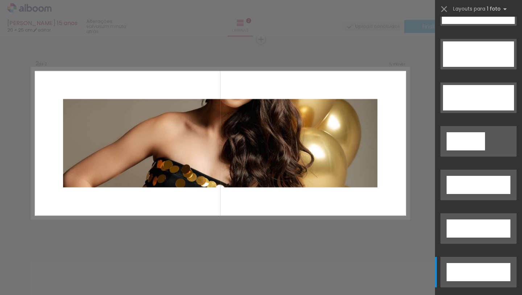
click at [354, 23] on div at bounding box center [261, 18] width 522 height 37
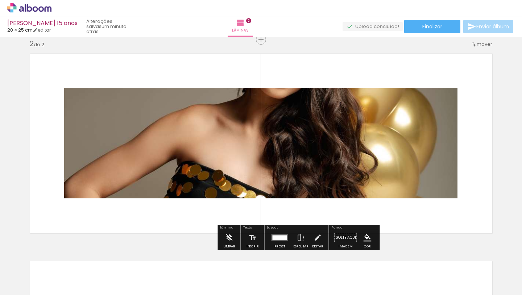
click at [328, 11] on div "› Editor de álbum" at bounding box center [261, 8] width 522 height 16
click at [314, 14] on div "› Editor de álbum" at bounding box center [261, 8] width 522 height 16
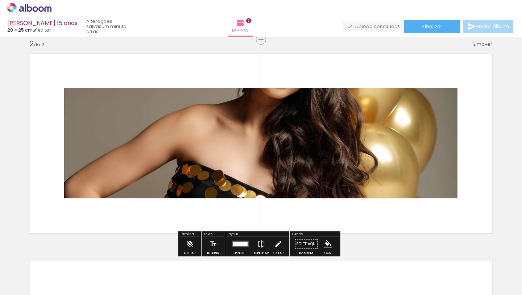
click at [513, 207] on div "Inserir lâmina 1 de 2 Inserir lâmina 2 de 2" at bounding box center [261, 134] width 522 height 622
click at [142, 224] on quentale-layouter at bounding box center [261, 143] width 472 height 189
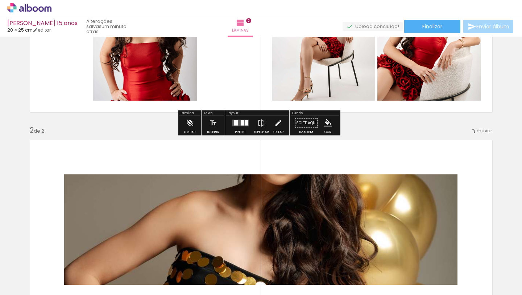
scroll to position [254, 0]
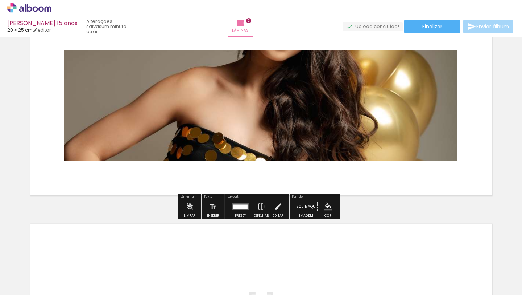
click at [205, 176] on quentale-layouter at bounding box center [261, 105] width 472 height 189
click at [235, 212] on div at bounding box center [241, 206] width 20 height 15
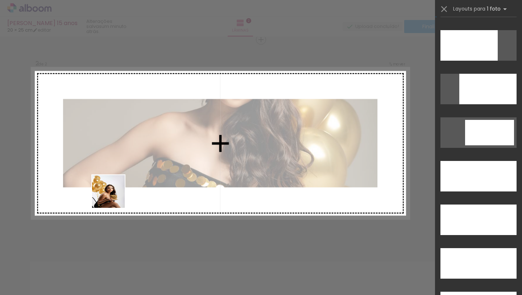
scroll to position [2290, 0]
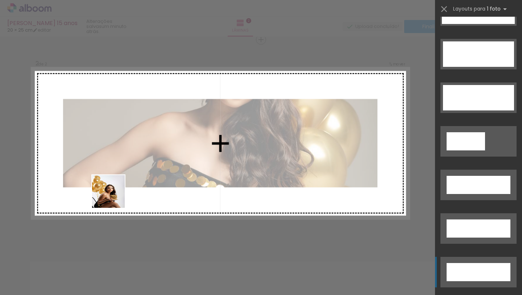
drag, startPoint x: 153, startPoint y: 277, endPoint x: 120, endPoint y: 191, distance: 92.3
click at [116, 177] on quentale-workspace at bounding box center [261, 147] width 522 height 295
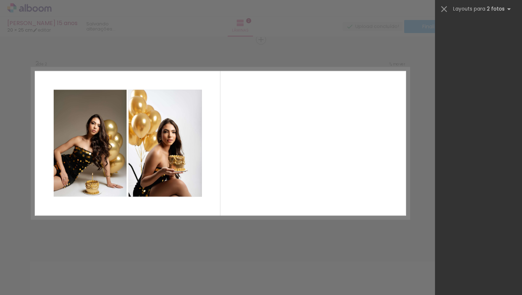
scroll to position [0, 0]
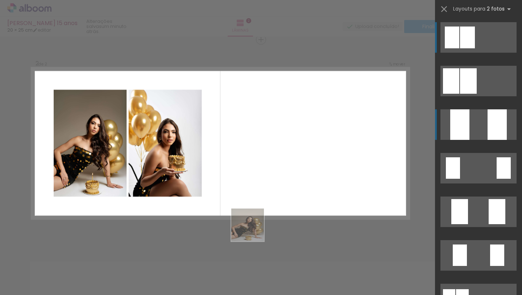
drag, startPoint x: 244, startPoint y: 280, endPoint x: 263, endPoint y: 183, distance: 99.1
click at [262, 166] on quentale-workspace at bounding box center [261, 147] width 522 height 295
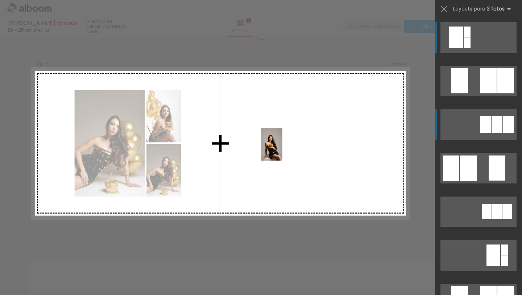
drag, startPoint x: 280, startPoint y: 260, endPoint x: 283, endPoint y: 149, distance: 110.3
click at [283, 149] on quentale-workspace at bounding box center [261, 147] width 522 height 295
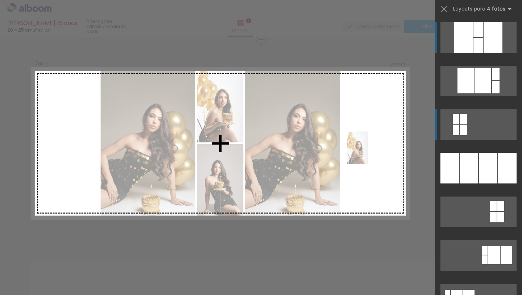
drag, startPoint x: 160, startPoint y: 272, endPoint x: 369, endPoint y: 153, distance: 241.1
click at [369, 153] on quentale-workspace at bounding box center [261, 147] width 522 height 295
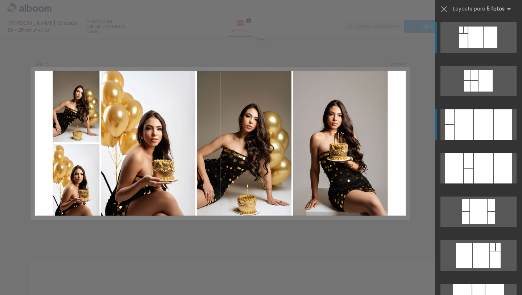
click at [470, 132] on div at bounding box center [464, 124] width 18 height 30
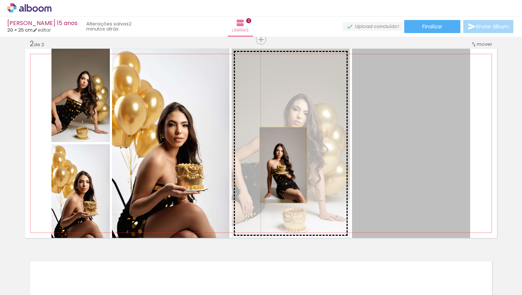
drag, startPoint x: 410, startPoint y: 168, endPoint x: 281, endPoint y: 165, distance: 129.5
click at [0, 0] on slot at bounding box center [0, 0] width 0 height 0
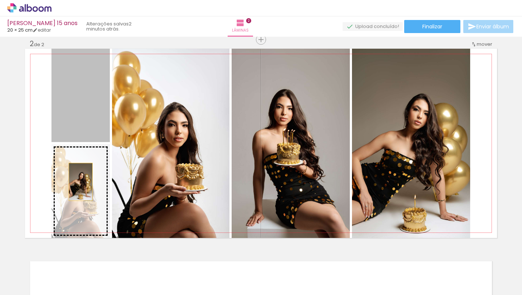
drag, startPoint x: 78, startPoint y: 112, endPoint x: 78, endPoint y: 181, distance: 69.6
click at [0, 0] on slot at bounding box center [0, 0] width 0 height 0
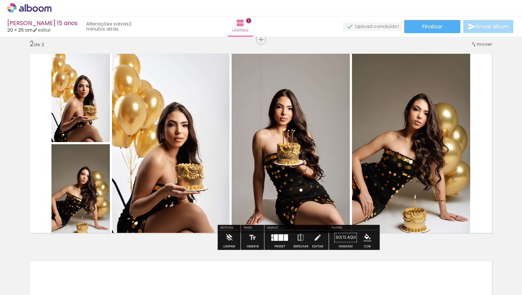
click at [501, 135] on div "Inserir lâmina 1 de 2 Inserir lâmina 2 de 2" at bounding box center [261, 134] width 522 height 622
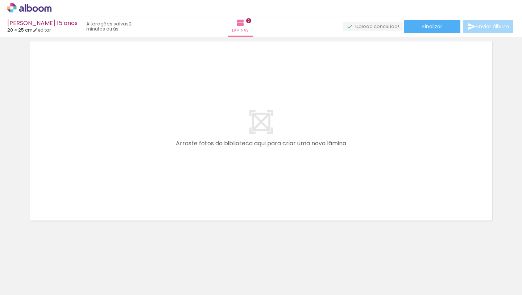
scroll to position [437, 0]
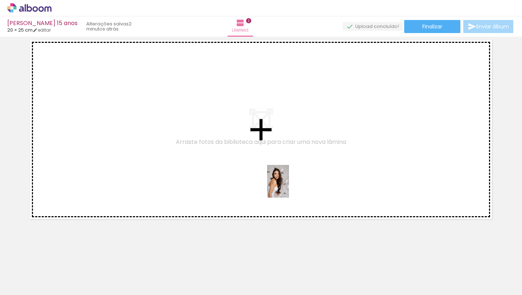
drag, startPoint x: 325, startPoint y: 277, endPoint x: 288, endPoint y: 183, distance: 101.2
click at [288, 183] on quentale-workspace at bounding box center [261, 147] width 522 height 295
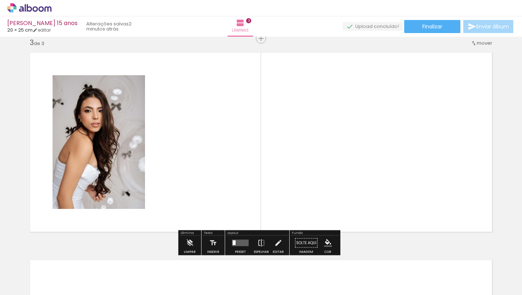
scroll to position [423, 0]
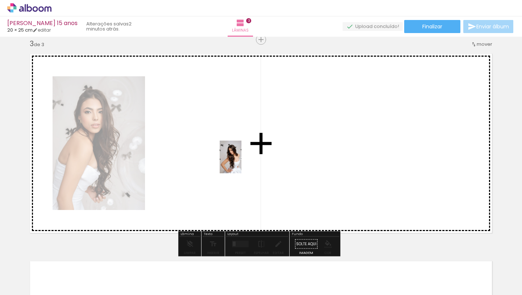
drag, startPoint x: 368, startPoint y: 275, endPoint x: 242, endPoint y: 162, distance: 169.6
click at [242, 162] on quentale-workspace at bounding box center [261, 147] width 522 height 295
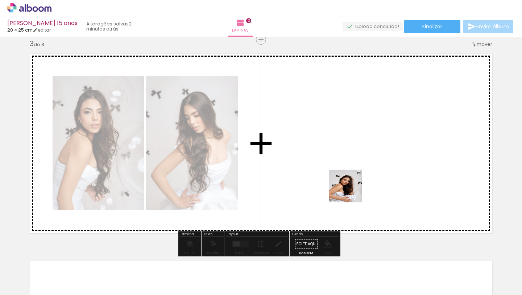
drag, startPoint x: 394, startPoint y: 280, endPoint x: 320, endPoint y: 155, distance: 145.1
click at [320, 155] on quentale-workspace at bounding box center [261, 147] width 522 height 295
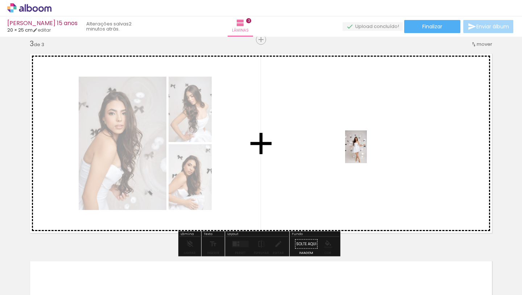
drag, startPoint x: 440, startPoint y: 272, endPoint x: 367, endPoint y: 152, distance: 141.3
click at [367, 152] on quentale-workspace at bounding box center [261, 147] width 522 height 295
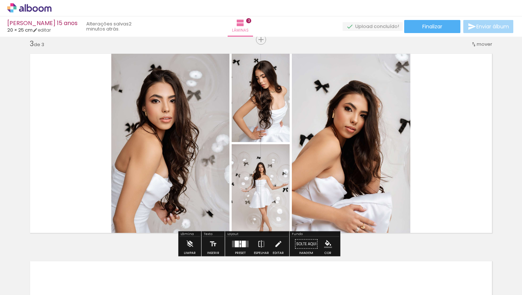
click at [240, 244] on div at bounding box center [240, 245] width 1 height 3
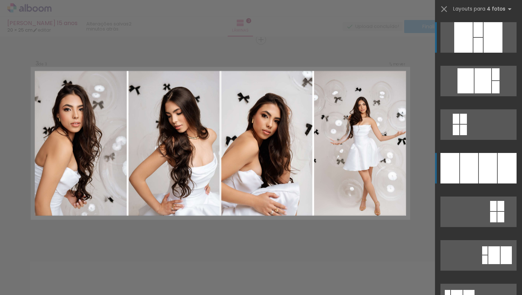
click at [460, 176] on div at bounding box center [469, 168] width 18 height 30
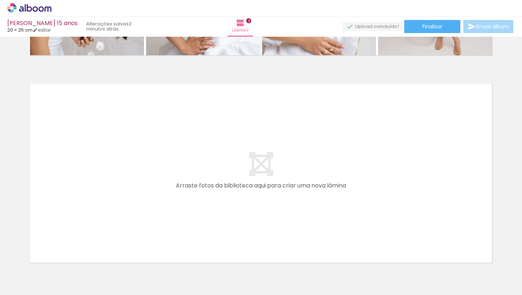
scroll to position [601, 0]
click at [21, 284] on span "Adicionar Fotos" at bounding box center [26, 285] width 22 height 8
click at [0, 0] on input "file" at bounding box center [0, 0] width 0 height 0
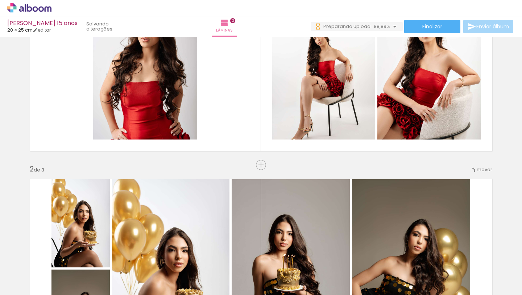
scroll to position [0, 0]
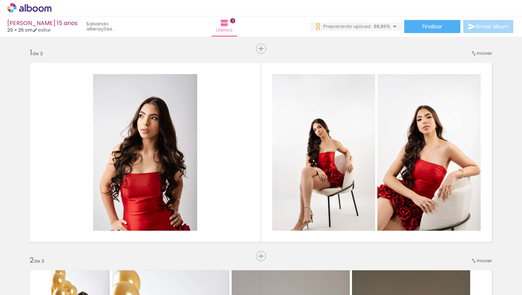
scroll to position [0, 271]
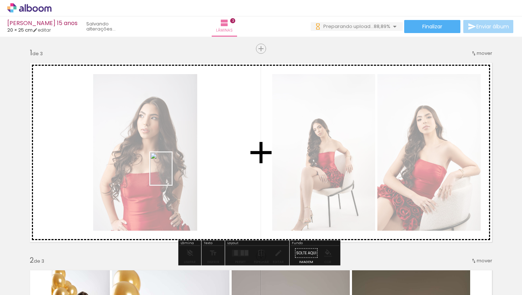
drag, startPoint x: 496, startPoint y: 276, endPoint x: 166, endPoint y: 172, distance: 345.5
click at [167, 172] on quentale-workspace at bounding box center [261, 147] width 522 height 295
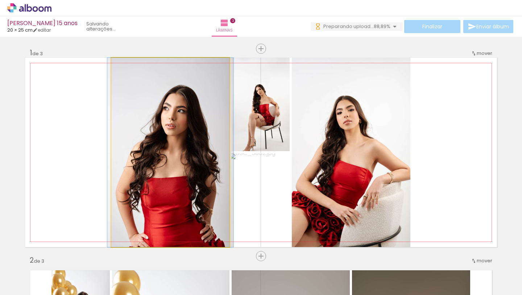
click at [193, 177] on quentale-photo at bounding box center [170, 152] width 118 height 189
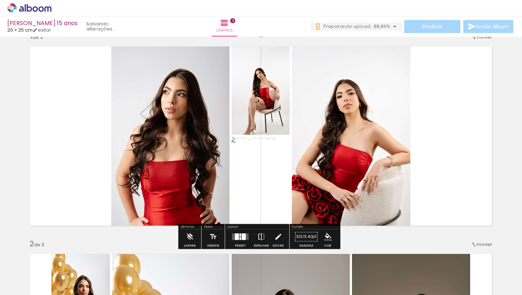
scroll to position [27, 0]
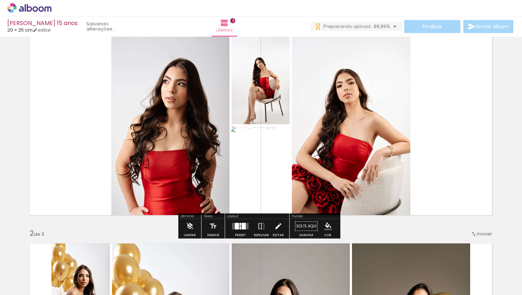
click at [242, 225] on div at bounding box center [244, 226] width 4 height 7
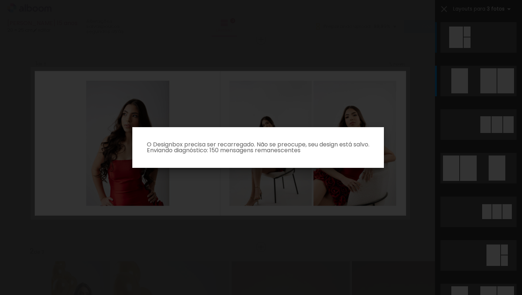
scroll to position [44, 0]
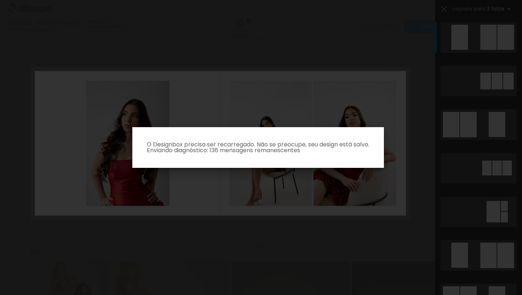
click at [392, 94] on iron-overlay-backdrop at bounding box center [261, 147] width 522 height 295
click at [378, 54] on iron-overlay-backdrop at bounding box center [261, 147] width 522 height 295
click at [364, 204] on iron-overlay-backdrop at bounding box center [261, 147] width 522 height 295
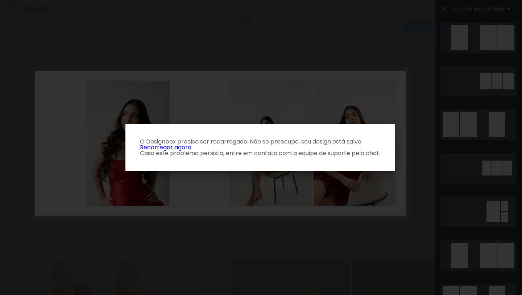
click at [170, 146] on link "Recarregar agora" at bounding box center [166, 147] width 52 height 8
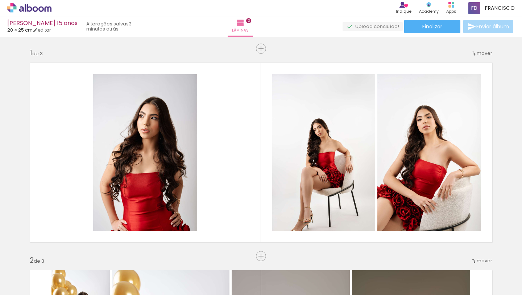
scroll to position [0, 189]
click at [11, 282] on iron-icon at bounding box center [10, 284] width 9 height 9
click at [0, 0] on input "file" at bounding box center [0, 0] width 0 height 0
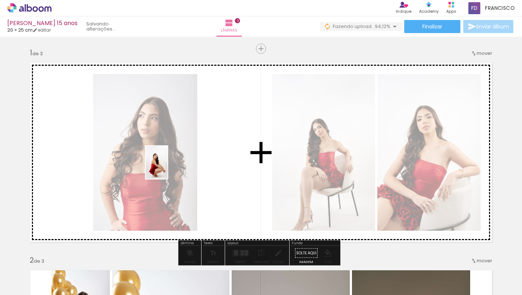
drag, startPoint x: 502, startPoint y: 280, endPoint x: 166, endPoint y: 167, distance: 354.6
click at [166, 167] on quentale-workspace at bounding box center [261, 147] width 522 height 295
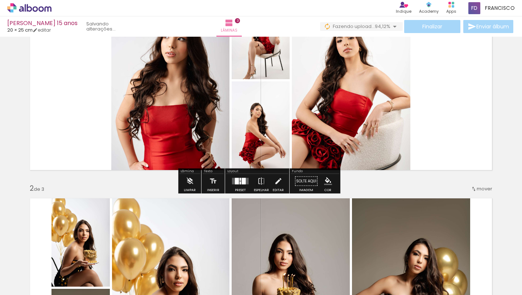
scroll to position [65, 0]
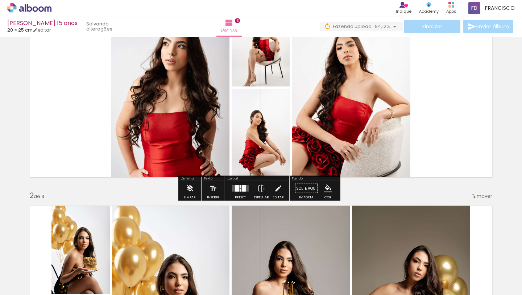
click at [192, 192] on iron-icon at bounding box center [190, 188] width 8 height 15
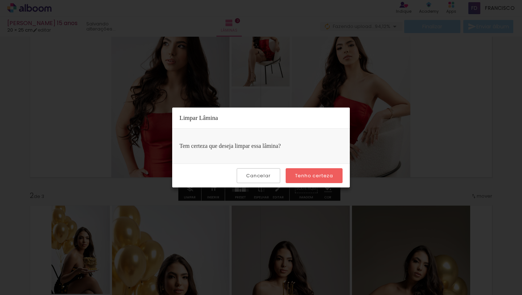
click at [0, 0] on slot "Tenho certeza" at bounding box center [0, 0] width 0 height 0
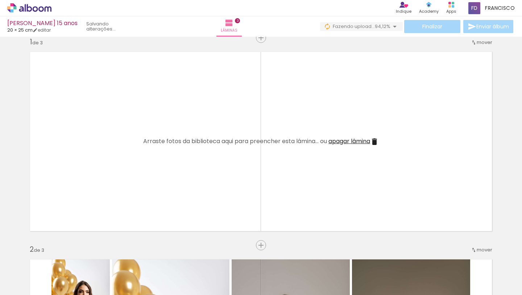
scroll to position [0, 0]
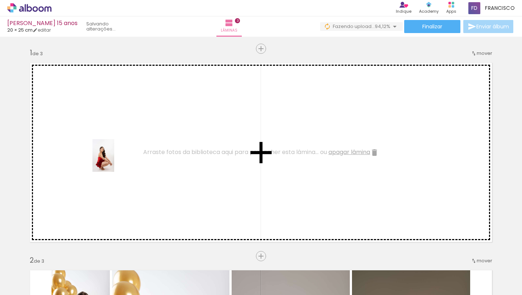
drag, startPoint x: 502, startPoint y: 278, endPoint x: 115, endPoint y: 161, distance: 404.4
click at [115, 161] on quentale-workspace at bounding box center [261, 147] width 522 height 295
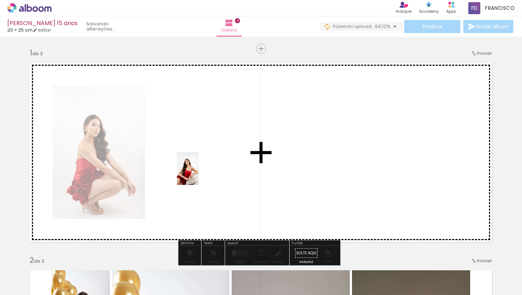
drag, startPoint x: 282, startPoint y: 280, endPoint x: 200, endPoint y: 172, distance: 135.9
click at [200, 172] on quentale-workspace at bounding box center [261, 147] width 522 height 295
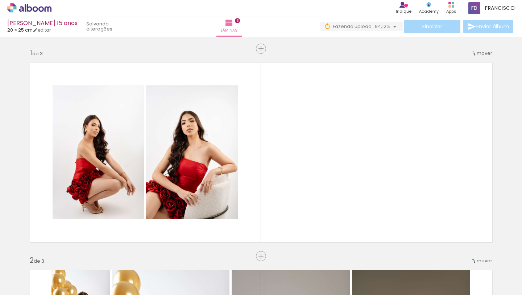
click at [34, 284] on span "Adicionar Fotos" at bounding box center [26, 285] width 22 height 8
click at [0, 0] on input "file" at bounding box center [0, 0] width 0 height 0
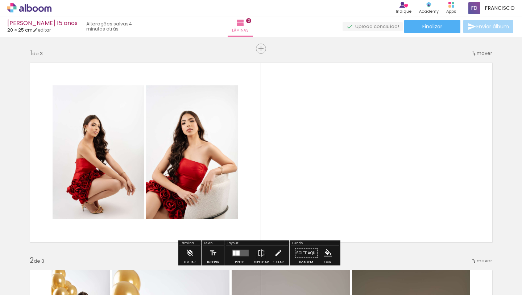
scroll to position [138, 0]
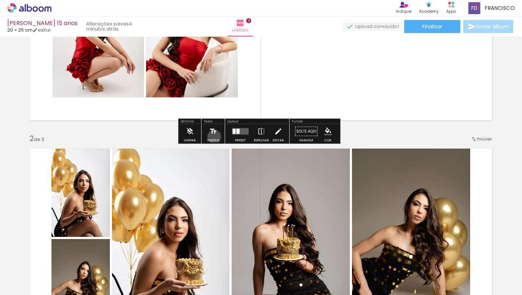
click at [214, 136] on iron-icon at bounding box center [213, 131] width 8 height 15
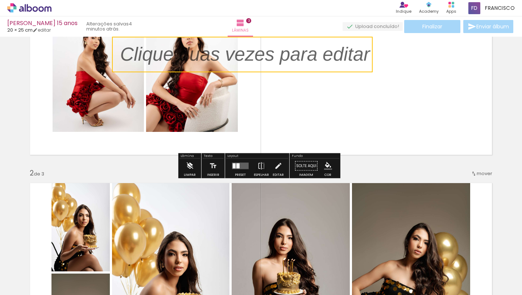
click at [185, 171] on paper-button "Limpar" at bounding box center [190, 168] width 16 height 18
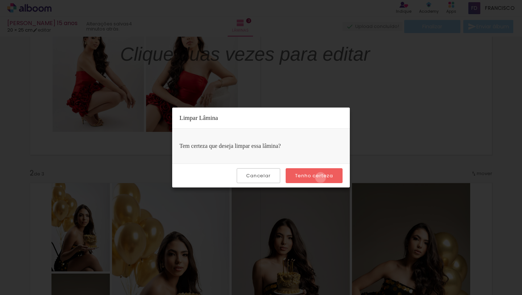
click at [0, 0] on slot "Tenho certeza" at bounding box center [0, 0] width 0 height 0
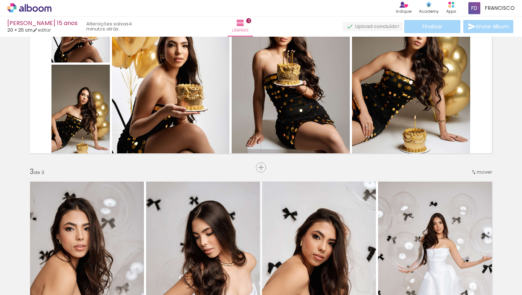
scroll to position [280, 0]
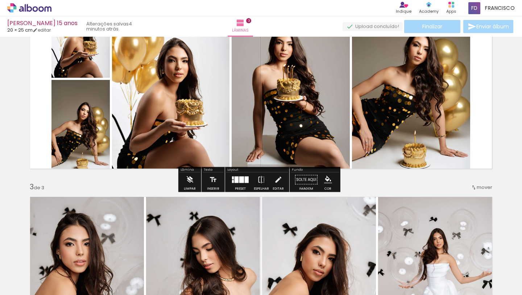
click at [191, 184] on iron-icon at bounding box center [190, 179] width 8 height 15
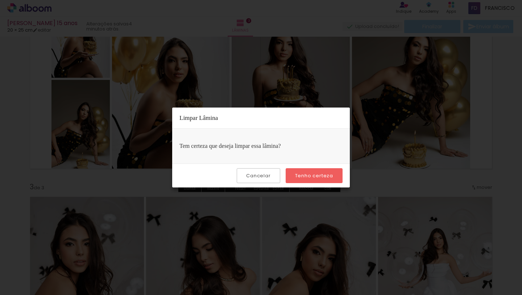
click at [0, 0] on slot "Tenho certeza" at bounding box center [0, 0] width 0 height 0
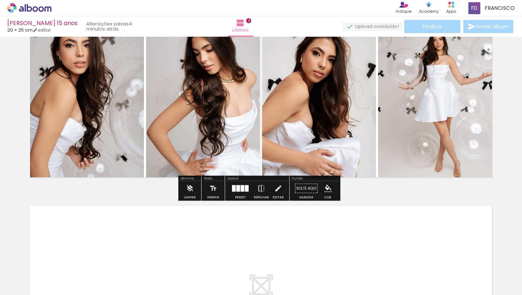
scroll to position [619, 0]
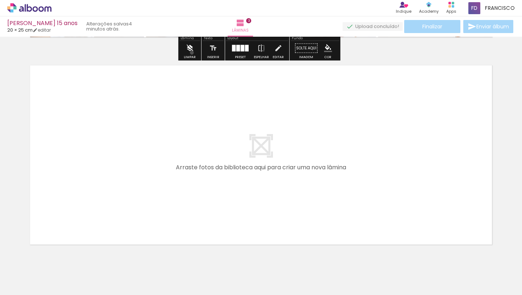
click at [192, 53] on iron-icon at bounding box center [190, 48] width 8 height 15
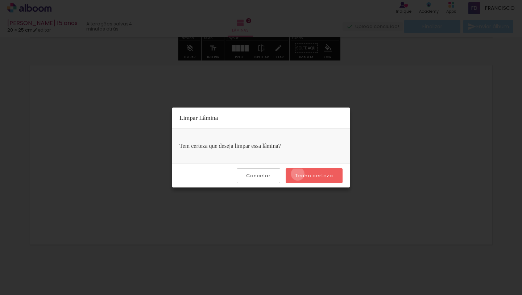
click at [0, 0] on slot "Tenho certeza" at bounding box center [0, 0] width 0 height 0
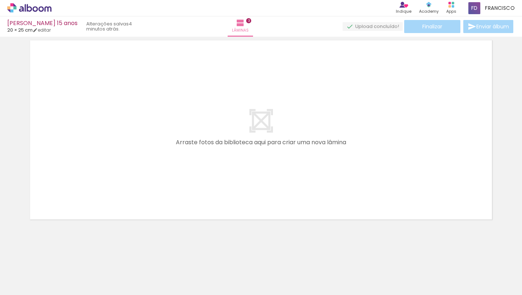
scroll to position [644, 0]
click at [57, 256] on iron-icon at bounding box center [57, 256] width 8 height 8
click at [59, 256] on iron-icon at bounding box center [57, 256] width 8 height 8
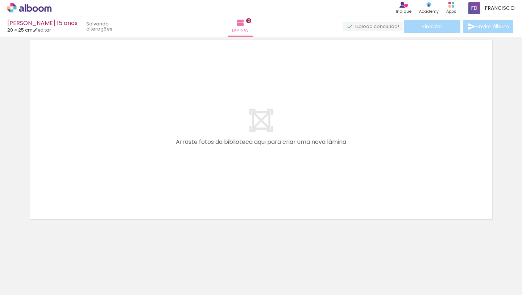
click at [59, 256] on iron-icon at bounding box center [57, 256] width 8 height 8
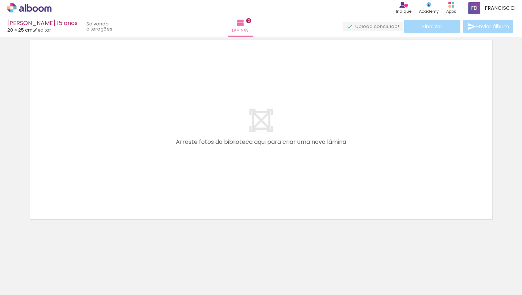
click at [59, 256] on iron-icon at bounding box center [57, 256] width 8 height 8
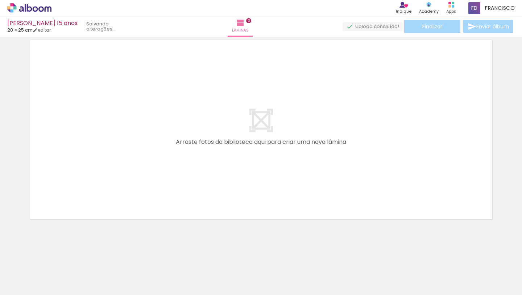
click at [59, 256] on iron-icon at bounding box center [57, 256] width 8 height 8
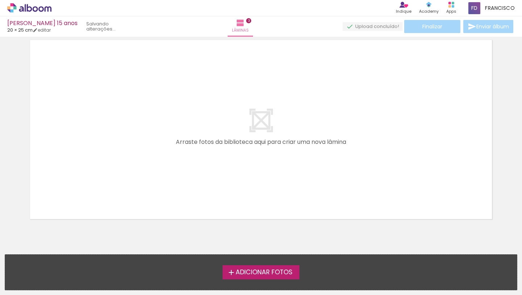
click at [59, 256] on div "Adicionar Fotos Solte suas fotos aqui..." at bounding box center [261, 271] width 512 height 35
click at [227, 272] on iron-icon at bounding box center [231, 272] width 9 height 9
click at [0, 0] on input "file" at bounding box center [0, 0] width 0 height 0
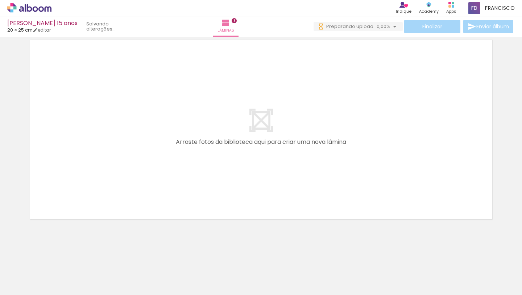
scroll to position [0, 0]
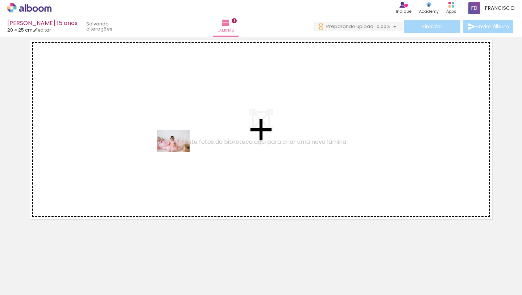
drag, startPoint x: 82, startPoint y: 274, endPoint x: 189, endPoint y: 147, distance: 165.5
click at [189, 147] on quentale-workspace at bounding box center [261, 147] width 522 height 295
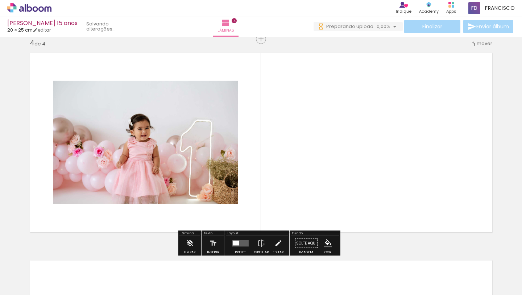
scroll to position [630, 0]
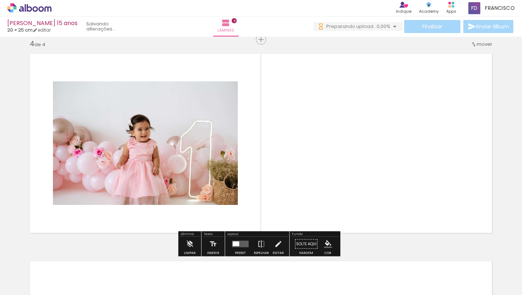
click at [234, 240] on quentale-layouter at bounding box center [240, 243] width 17 height 7
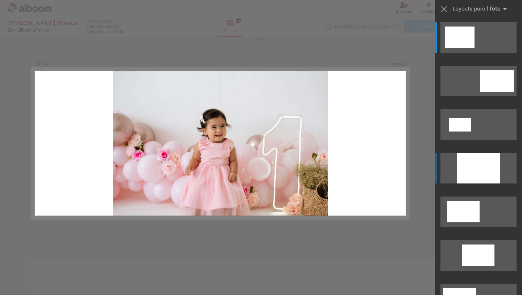
click at [473, 158] on div at bounding box center [479, 168] width 44 height 30
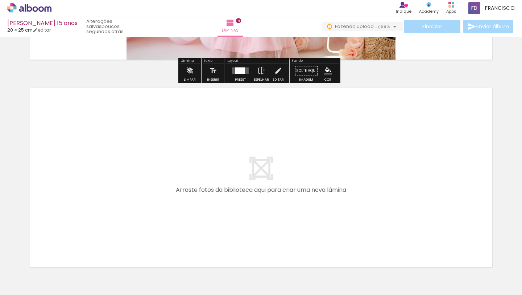
scroll to position [805, 0]
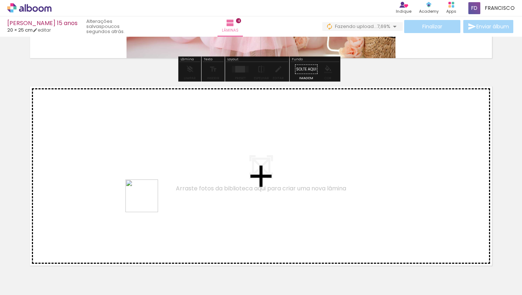
drag, startPoint x: 115, startPoint y: 272, endPoint x: 148, endPoint y: 195, distance: 83.4
click at [148, 195] on quentale-workspace at bounding box center [261, 147] width 522 height 295
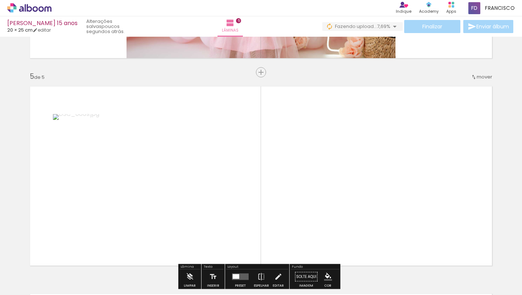
scroll to position [838, 0]
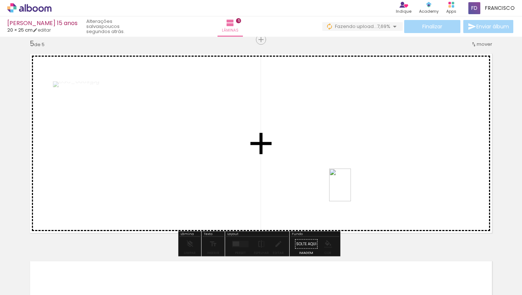
drag, startPoint x: 242, startPoint y: 280, endPoint x: 351, endPoint y: 189, distance: 142.4
click at [351, 189] on quentale-workspace at bounding box center [261, 147] width 522 height 295
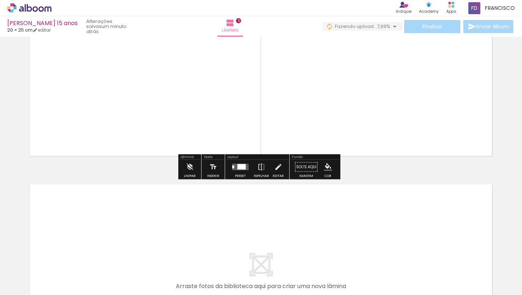
scroll to position [975, 0]
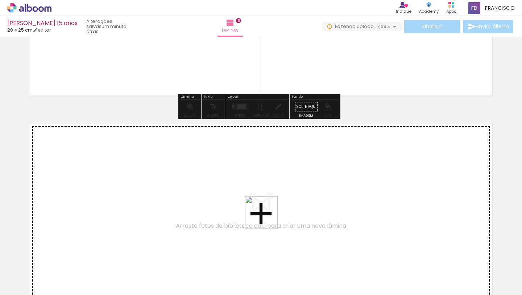
drag, startPoint x: 271, startPoint y: 238, endPoint x: 264, endPoint y: 201, distance: 37.5
click at [264, 201] on quentale-workspace at bounding box center [261, 147] width 522 height 295
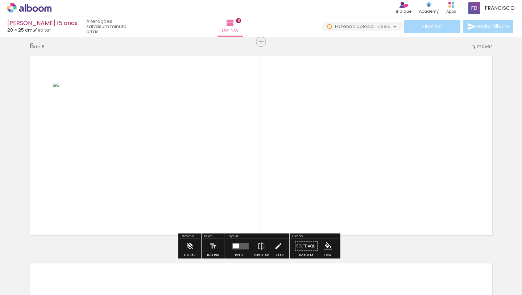
scroll to position [1045, 0]
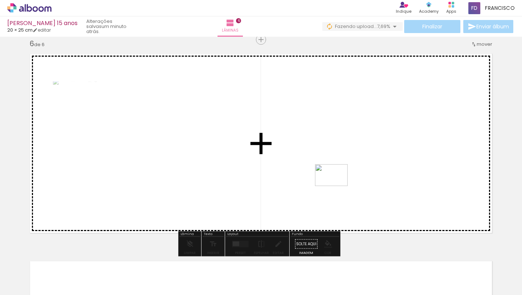
drag, startPoint x: 164, startPoint y: 275, endPoint x: 339, endPoint y: 180, distance: 199.3
click at [339, 180] on quentale-workspace at bounding box center [261, 147] width 522 height 295
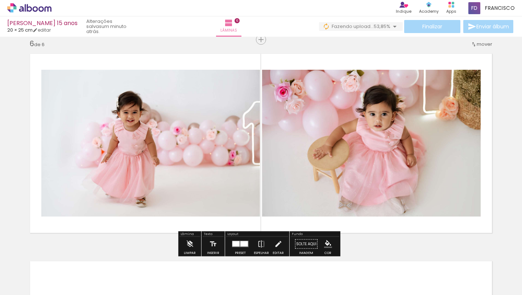
click at [240, 241] on div at bounding box center [244, 243] width 8 height 5
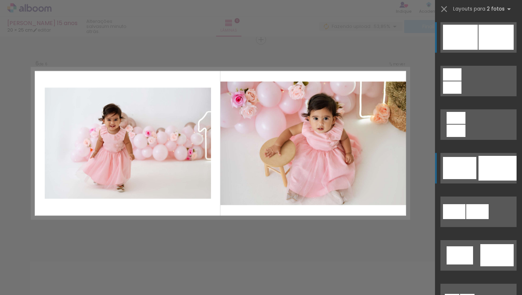
click at [461, 50] on div at bounding box center [460, 37] width 35 height 25
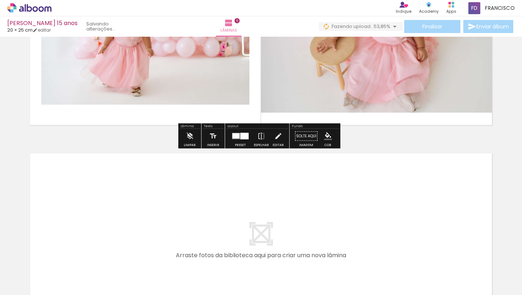
scroll to position [1153, 0]
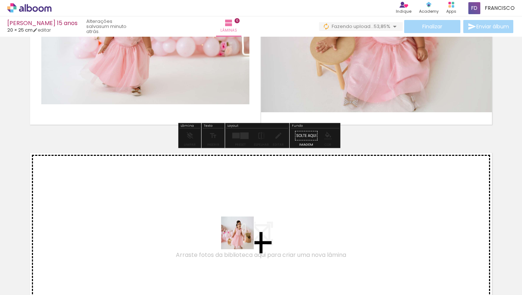
drag, startPoint x: 196, startPoint y: 277, endPoint x: 258, endPoint y: 225, distance: 80.9
click at [258, 225] on quentale-workspace at bounding box center [261, 147] width 522 height 295
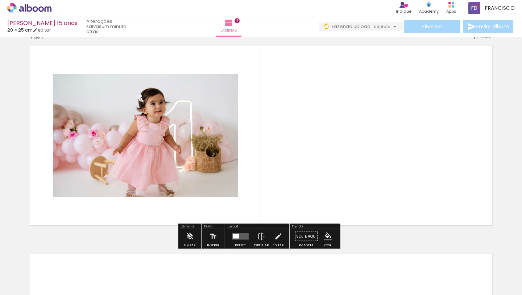
scroll to position [1265, 0]
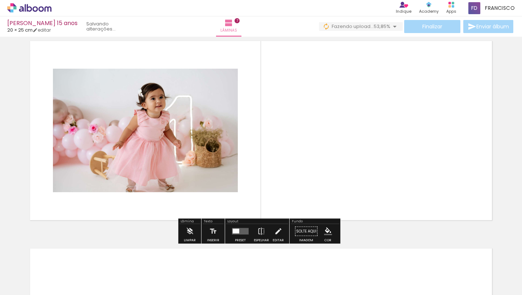
click at [240, 232] on quentale-layouter at bounding box center [240, 231] width 17 height 7
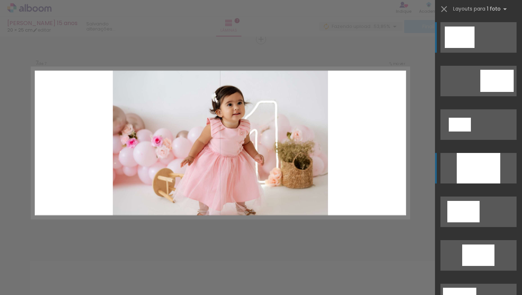
scroll to position [1252, 0]
click at [477, 179] on div at bounding box center [479, 168] width 44 height 30
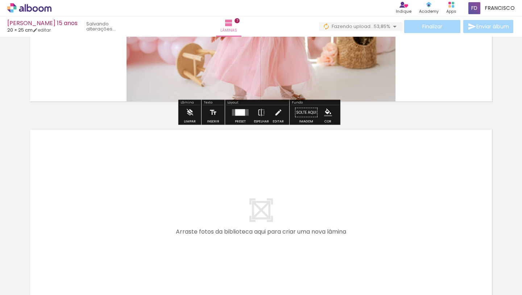
scroll to position [1446, 0]
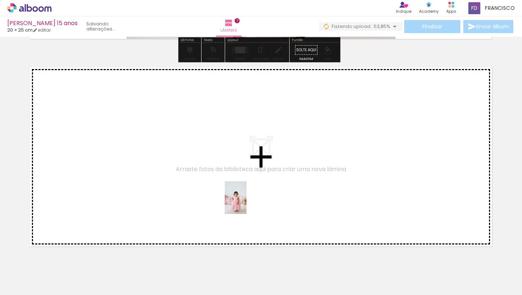
drag, startPoint x: 318, startPoint y: 279, endPoint x: 235, endPoint y: 185, distance: 126.2
click at [235, 185] on quentale-workspace at bounding box center [261, 147] width 522 height 295
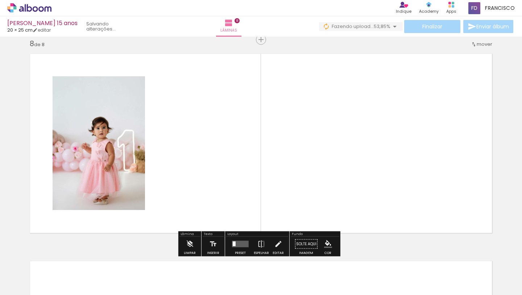
scroll to position [1459, 0]
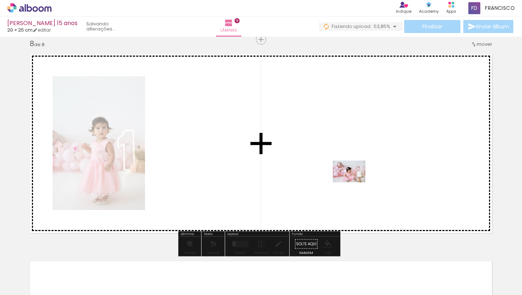
drag, startPoint x: 359, startPoint y: 277, endPoint x: 355, endPoint y: 182, distance: 95.5
click at [355, 182] on quentale-workspace at bounding box center [261, 147] width 522 height 295
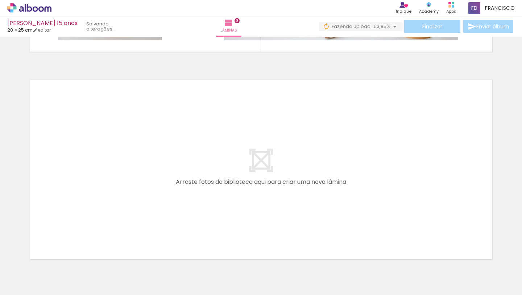
scroll to position [0, 19]
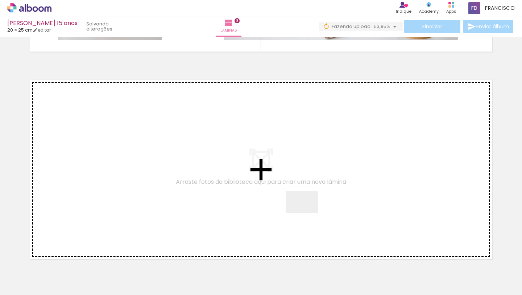
drag, startPoint x: 330, startPoint y: 230, endPoint x: 298, endPoint y: 200, distance: 44.4
click at [298, 200] on quentale-workspace at bounding box center [261, 147] width 522 height 295
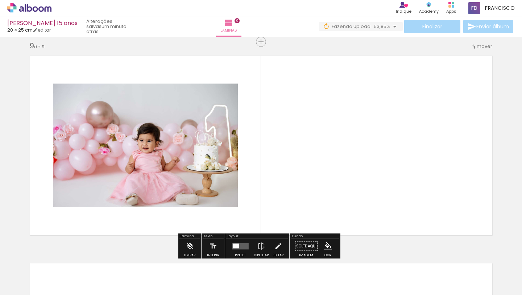
scroll to position [1666, 0]
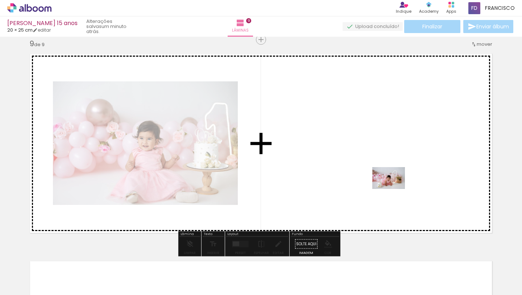
drag, startPoint x: 423, startPoint y: 279, endPoint x: 394, endPoint y: 189, distance: 95.0
click at [394, 189] on quentale-workspace at bounding box center [261, 147] width 522 height 295
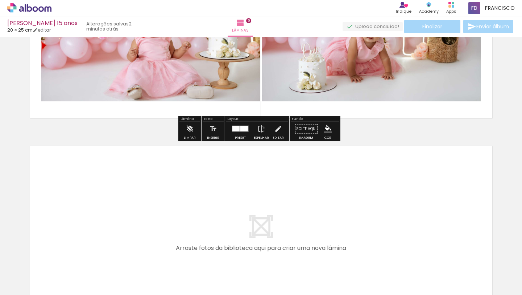
scroll to position [1887, 0]
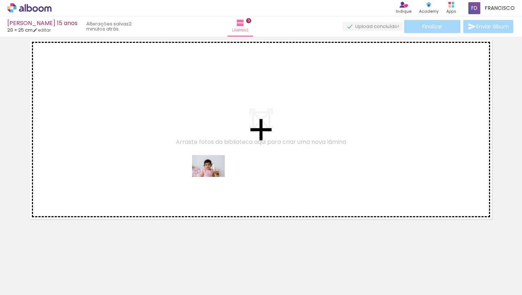
drag, startPoint x: 416, startPoint y: 276, endPoint x: 214, endPoint y: 177, distance: 225.7
click at [214, 177] on quentale-workspace at bounding box center [261, 147] width 522 height 295
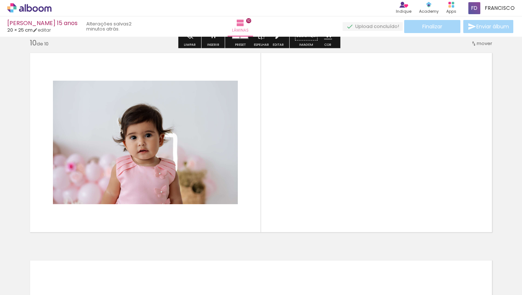
scroll to position [1873, 0]
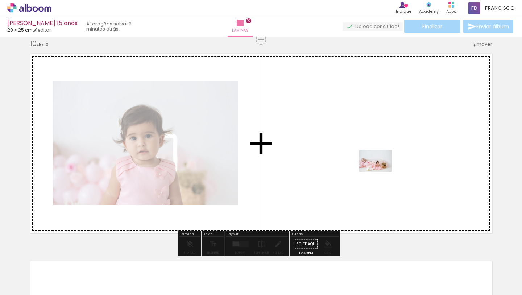
drag, startPoint x: 448, startPoint y: 275, endPoint x: 381, endPoint y: 172, distance: 123.4
click at [381, 172] on quentale-workspace at bounding box center [261, 147] width 522 height 295
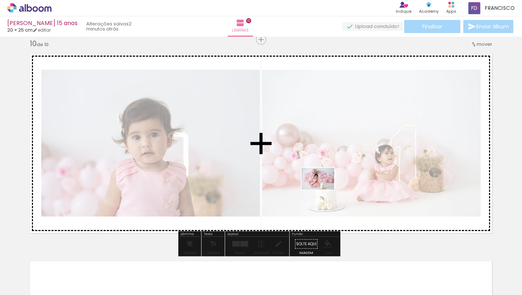
drag, startPoint x: 490, startPoint y: 274, endPoint x: 324, endPoint y: 189, distance: 186.9
click at [324, 189] on quentale-workspace at bounding box center [261, 147] width 522 height 295
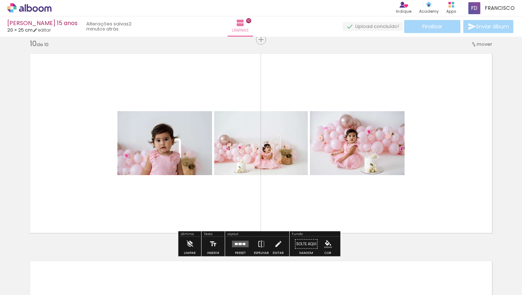
click at [242, 247] on div at bounding box center [241, 244] width 20 height 15
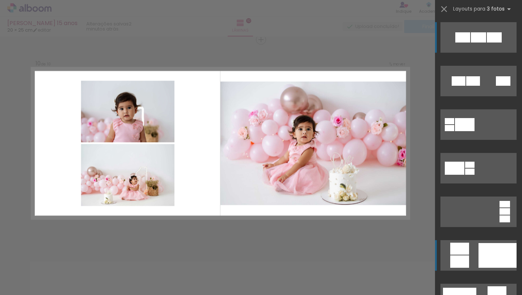
click at [473, 53] on quentale-layouter at bounding box center [479, 37] width 76 height 30
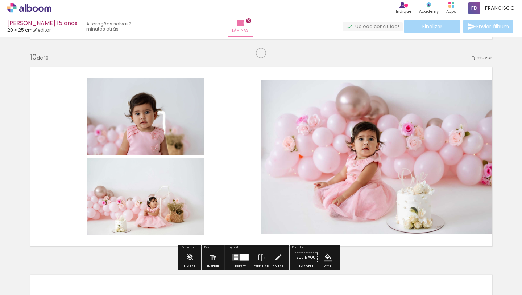
scroll to position [0, 0]
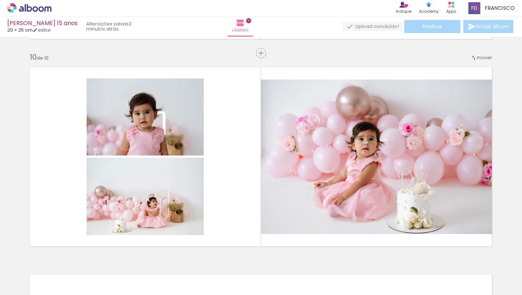
drag, startPoint x: 517, startPoint y: 68, endPoint x: 495, endPoint y: 38, distance: 36.9
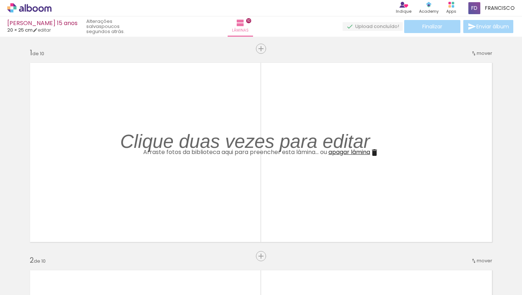
scroll to position [1, 0]
click at [266, 160] on quentale-layouter at bounding box center [261, 150] width 472 height 189
click at [374, 151] on iron-icon at bounding box center [374, 151] width 9 height 9
click at [374, 150] on iron-icon at bounding box center [374, 151] width 9 height 9
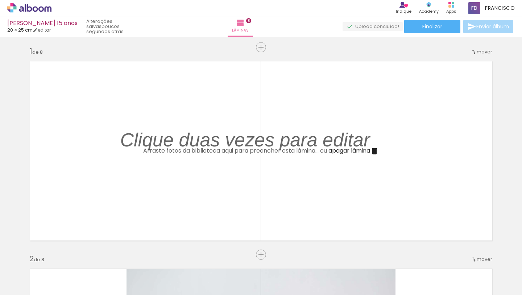
click at [374, 150] on iron-icon at bounding box center [374, 151] width 9 height 9
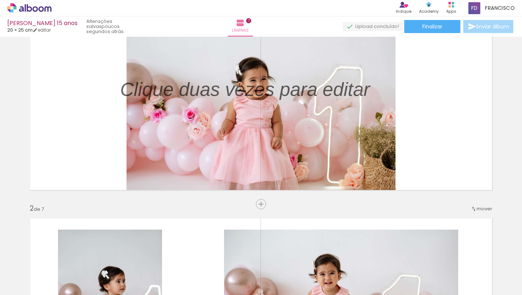
scroll to position [0, 0]
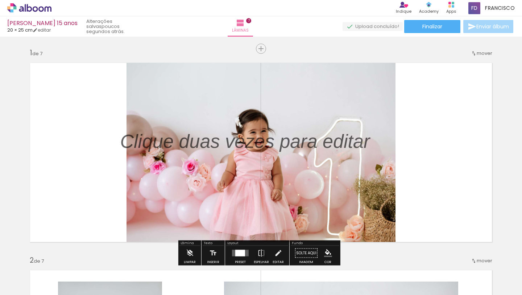
drag, startPoint x: 256, startPoint y: 143, endPoint x: 259, endPoint y: 169, distance: 26.3
click at [259, 169] on album-spread "1 de 7" at bounding box center [261, 152] width 472 height 189
click at [259, 149] on p at bounding box center [250, 141] width 261 height 27
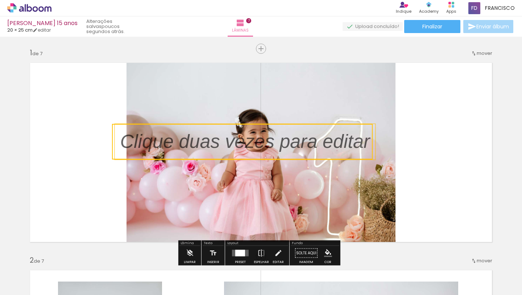
click at [259, 149] on quentale-selection at bounding box center [242, 142] width 261 height 36
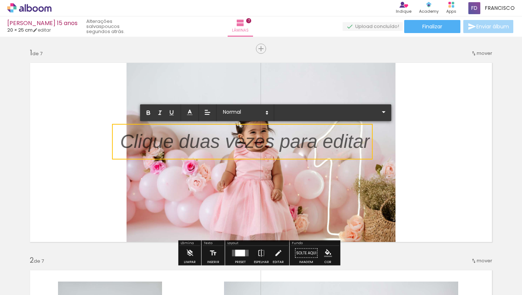
click at [259, 149] on p at bounding box center [245, 145] width 250 height 27
drag, startPoint x: 190, startPoint y: 147, endPoint x: 264, endPoint y: 161, distance: 75.3
click at [264, 161] on album-spread "1 de 7" at bounding box center [261, 152] width 472 height 189
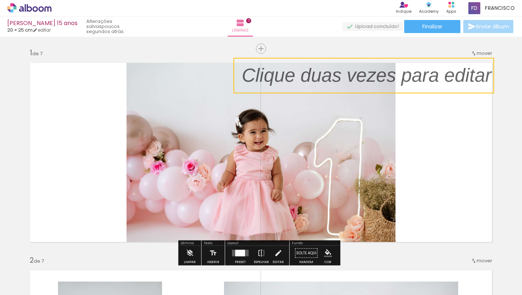
drag, startPoint x: 288, startPoint y: 147, endPoint x: 485, endPoint y: 26, distance: 231.5
click at [486, 0] on div "[PERSON_NAME] 15 anos 20 × 25 cm editar poucos segundos atrás. Lâminas 7 Finali…" at bounding box center [261, 0] width 522 height 0
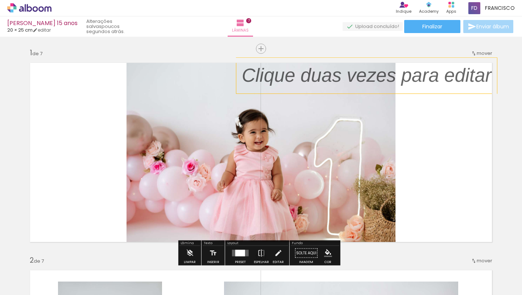
click at [394, 82] on p at bounding box center [372, 75] width 261 height 27
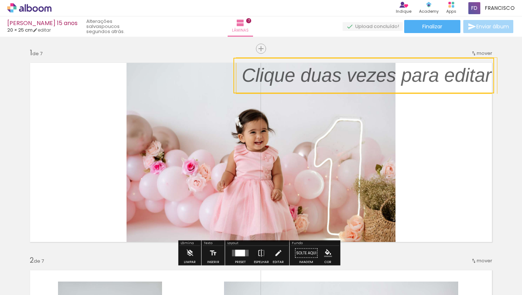
click at [394, 82] on quentale-selection at bounding box center [364, 76] width 261 height 36
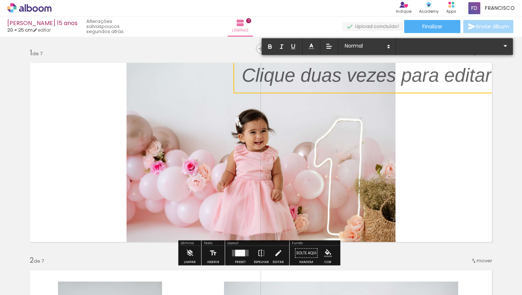
click at [403, 80] on p at bounding box center [367, 79] width 250 height 27
click at [402, 75] on p at bounding box center [367, 79] width 250 height 27
click at [401, 75] on p at bounding box center [367, 79] width 250 height 27
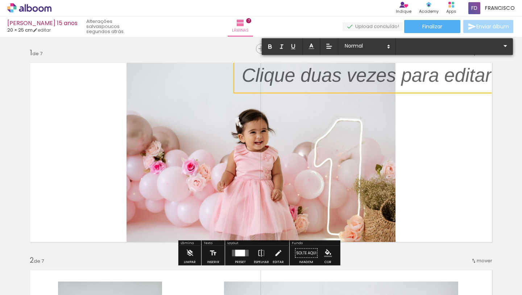
click at [401, 75] on p at bounding box center [367, 79] width 250 height 27
click at [389, 118] on quentale-layouter at bounding box center [261, 152] width 472 height 189
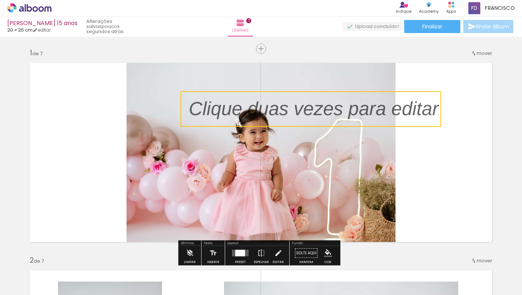
drag, startPoint x: 253, startPoint y: 79, endPoint x: 202, endPoint y: 110, distance: 59.9
click at [200, 109] on quentale-selection at bounding box center [311, 109] width 261 height 36
click at [268, 117] on quentale-selection at bounding box center [311, 109] width 261 height 36
type input "Sans Serif"
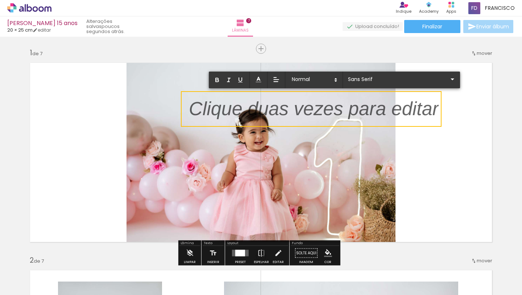
click at [268, 117] on p at bounding box center [314, 113] width 250 height 27
click at [319, 106] on p at bounding box center [314, 113] width 250 height 27
click at [374, 81] on input "Sans Serif" at bounding box center [397, 79] width 102 height 8
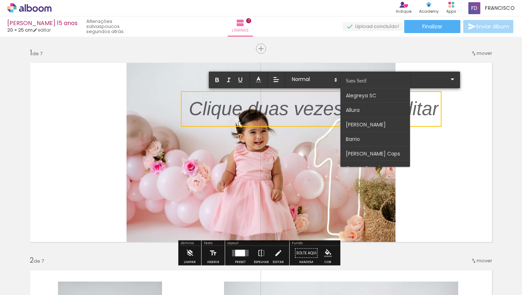
click at [302, 106] on p at bounding box center [314, 113] width 250 height 27
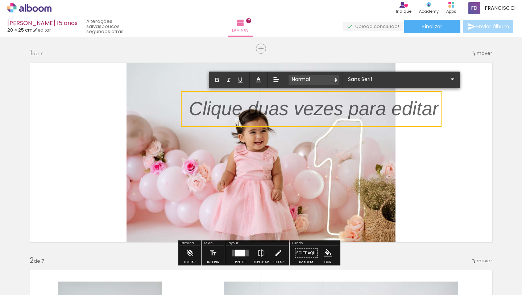
click at [289, 75] on span at bounding box center [314, 80] width 51 height 10
click at [290, 75] on span at bounding box center [314, 80] width 51 height 10
click at [264, 91] on quentale-selection at bounding box center [311, 109] width 261 height 36
click at [265, 100] on p at bounding box center [314, 113] width 250 height 27
click at [264, 100] on p at bounding box center [314, 113] width 250 height 27
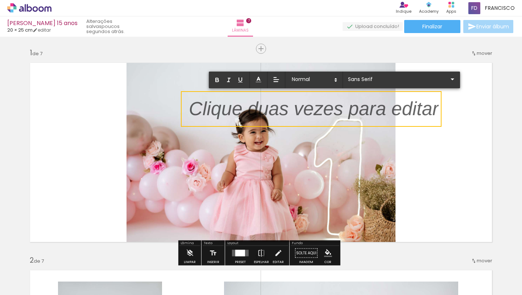
click at [284, 118] on p at bounding box center [314, 113] width 250 height 27
drag, startPoint x: 337, startPoint y: 118, endPoint x: 252, endPoint y: 179, distance: 103.9
click at [252, 180] on album-spread "1 de 7" at bounding box center [261, 152] width 472 height 189
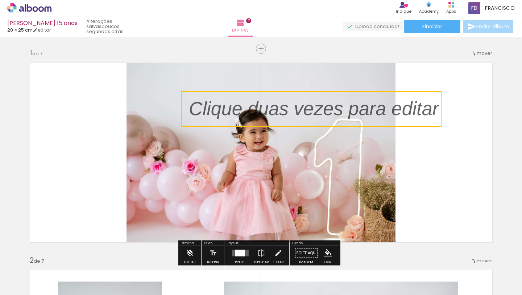
click at [276, 140] on quentale-layouter at bounding box center [261, 152] width 472 height 189
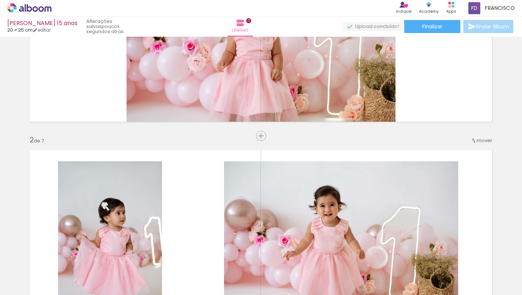
scroll to position [81, 0]
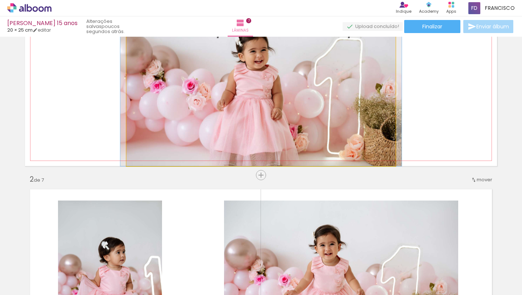
click at [267, 120] on quentale-photo at bounding box center [261, 71] width 269 height 189
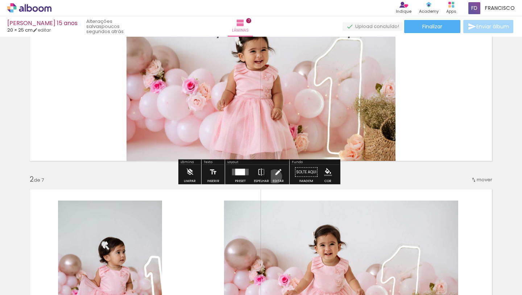
click at [274, 176] on iron-icon at bounding box center [278, 172] width 8 height 15
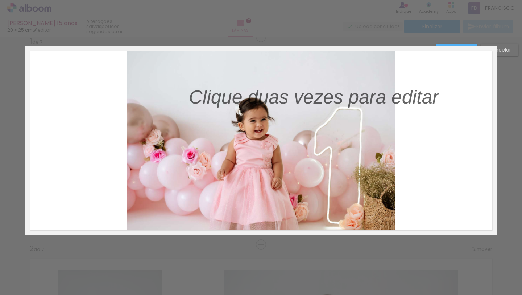
scroll to position [9, 0]
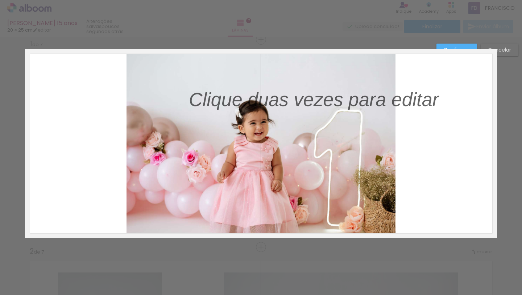
drag, startPoint x: 278, startPoint y: 94, endPoint x: 263, endPoint y: 131, distance: 39.5
click at [263, 131] on album-spread "1 de 7" at bounding box center [261, 143] width 472 height 189
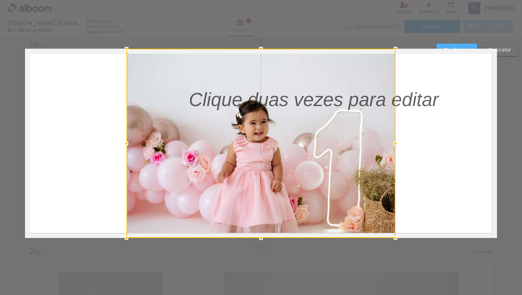
click at [493, 96] on quentale-layouter at bounding box center [261, 143] width 472 height 189
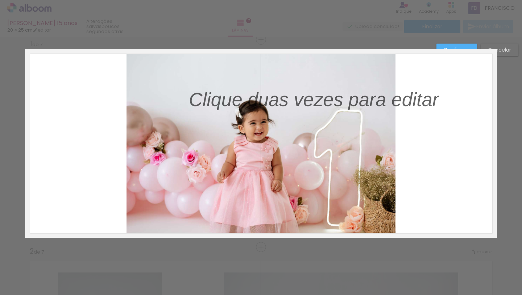
click at [485, 112] on quentale-layouter at bounding box center [261, 143] width 472 height 189
click at [0, 0] on slot "Cancelar" at bounding box center [0, 0] width 0 height 0
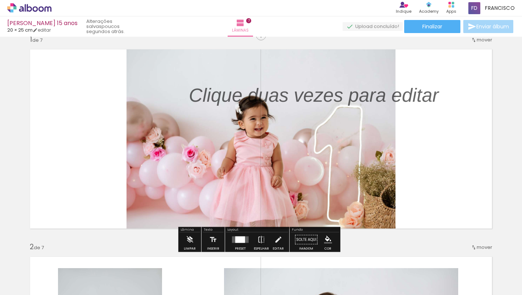
scroll to position [19, 0]
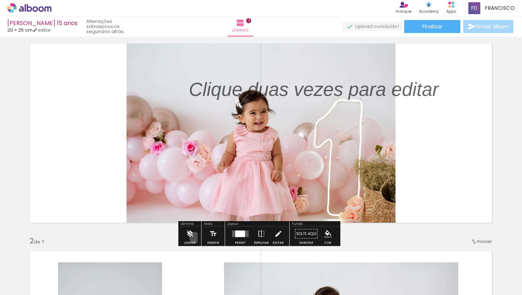
click at [195, 237] on paper-button "Limpar" at bounding box center [190, 235] width 16 height 18
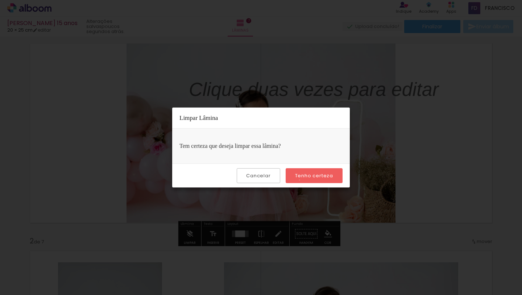
click at [301, 180] on paper-button "Tenho certeza" at bounding box center [314, 175] width 57 height 15
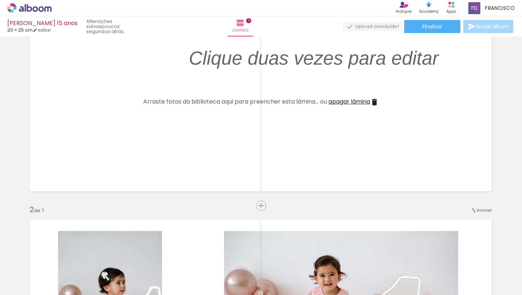
scroll to position [0, 0]
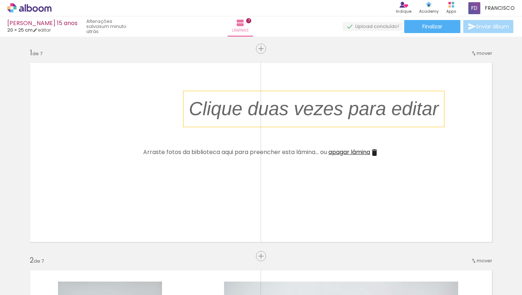
click at [320, 112] on p at bounding box center [319, 108] width 261 height 27
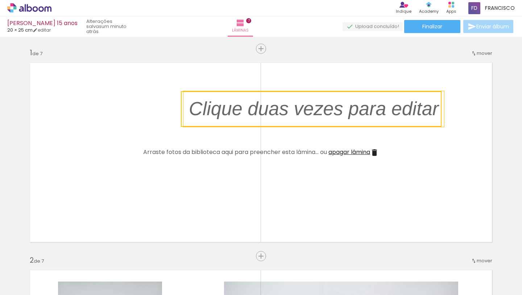
click at [370, 153] on iron-icon at bounding box center [374, 152] width 9 height 9
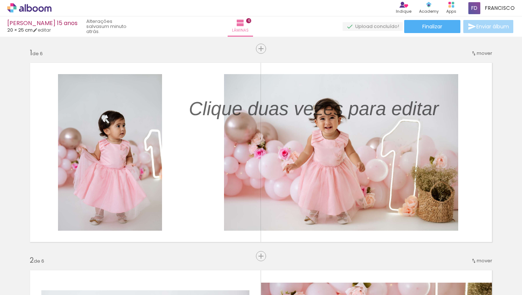
drag, startPoint x: 321, startPoint y: 107, endPoint x: 299, endPoint y: 146, distance: 45.5
click at [299, 146] on album-spread "1 de 6" at bounding box center [261, 152] width 472 height 189
click at [304, 115] on p at bounding box center [319, 108] width 261 height 27
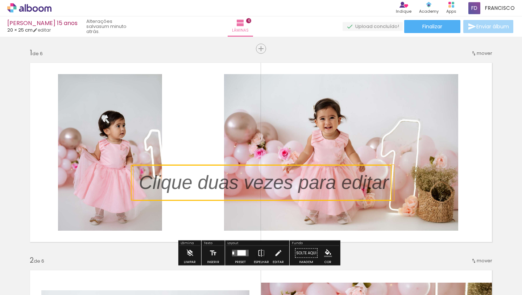
drag, startPoint x: 304, startPoint y: 115, endPoint x: 254, endPoint y: 188, distance: 89.0
click at [254, 188] on quentale-selection at bounding box center [261, 183] width 261 height 36
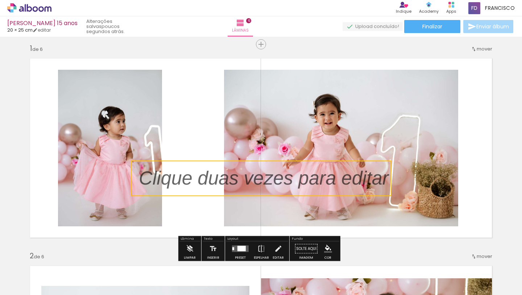
scroll to position [11, 0]
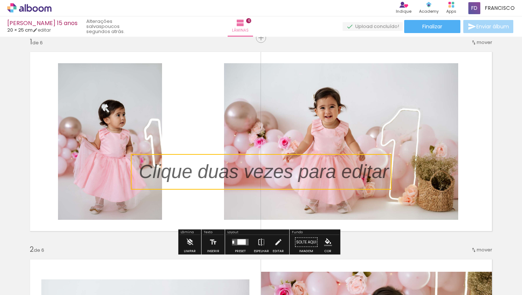
click at [21, 289] on span "Adicionar Fotos" at bounding box center [26, 285] width 22 height 8
click at [0, 0] on input "file" at bounding box center [0, 0] width 0 height 0
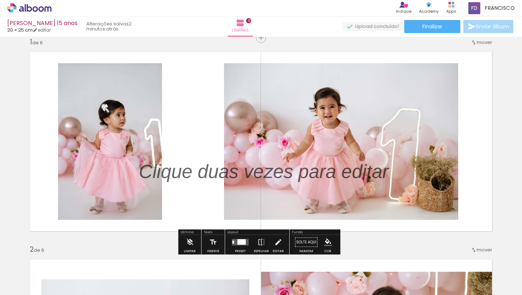
scroll to position [0, 0]
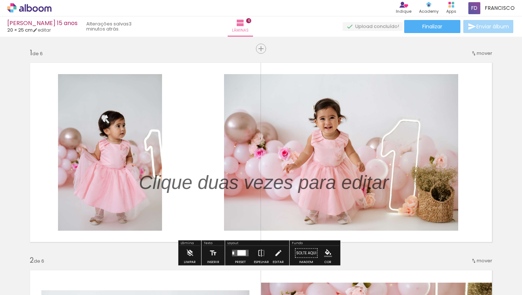
click at [47, 25] on div "[PERSON_NAME] 15 anos" at bounding box center [42, 23] width 70 height 7
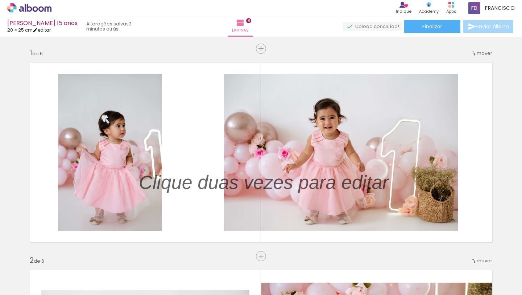
click at [38, 29] on iron-icon at bounding box center [35, 30] width 5 height 5
type input "20"
type input "50"
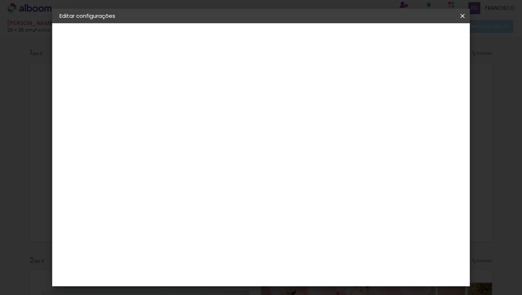
click at [462, 19] on iron-icon at bounding box center [463, 15] width 9 height 7
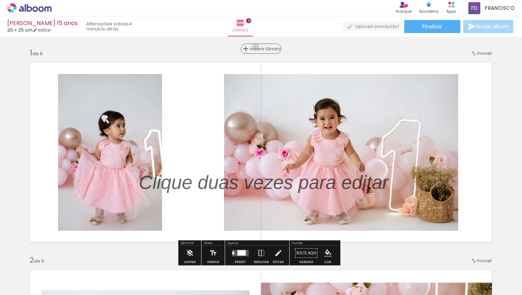
click at [257, 46] on span "Inserir lâmina" at bounding box center [264, 48] width 28 height 5
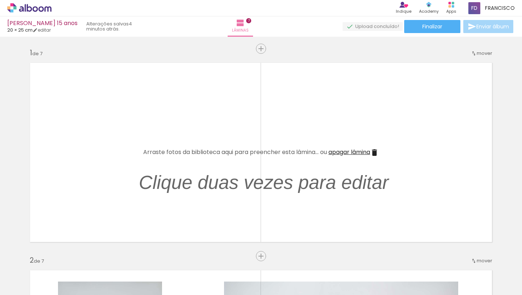
click at [11, 283] on iron-icon at bounding box center [10, 284] width 9 height 9
click at [0, 0] on input "file" at bounding box center [0, 0] width 0 height 0
click at [28, 284] on span "Adicionar Fotos" at bounding box center [26, 285] width 22 height 8
click at [0, 0] on input "file" at bounding box center [0, 0] width 0 height 0
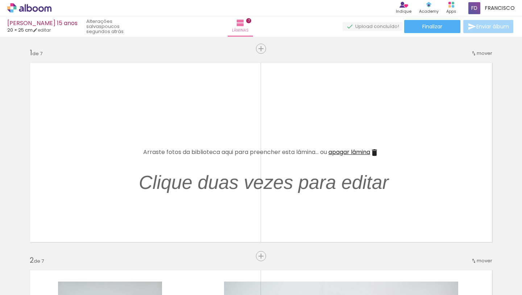
click at [74, 129] on quentale-layouter at bounding box center [261, 152] width 472 height 189
click at [20, 283] on span "Adicionar Fotos" at bounding box center [26, 285] width 22 height 8
click at [0, 0] on input "file" at bounding box center [0, 0] width 0 height 0
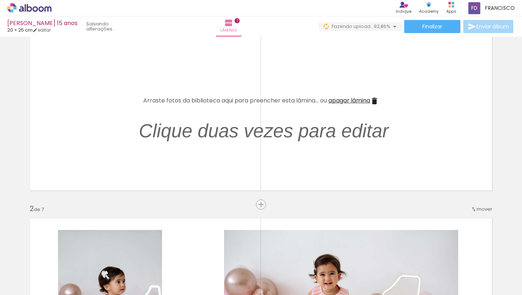
scroll to position [0, 108]
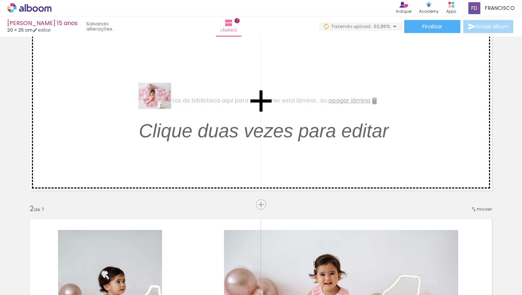
drag, startPoint x: 501, startPoint y: 276, endPoint x: 158, endPoint y: 102, distance: 384.6
click at [158, 102] on quentale-workspace at bounding box center [261, 147] width 522 height 295
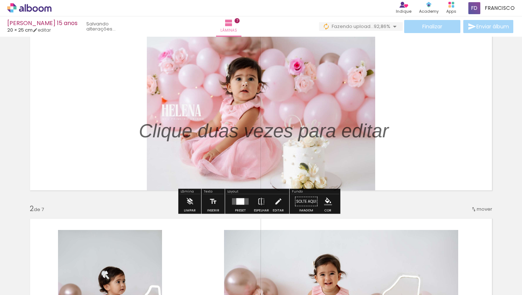
click at [240, 202] on div at bounding box center [241, 201] width 8 height 7
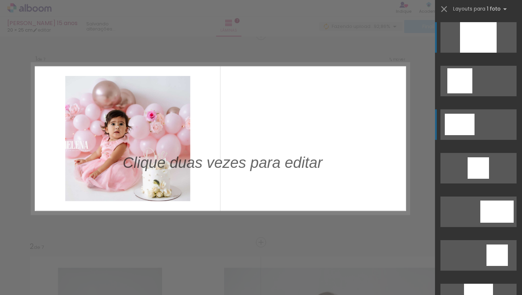
scroll to position [9, 0]
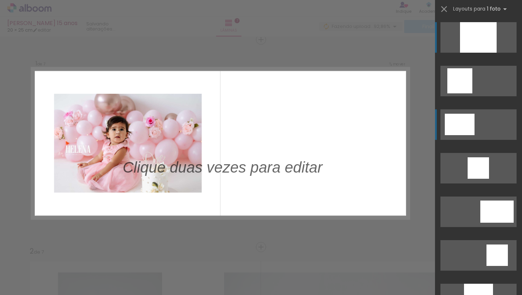
click at [460, 53] on div at bounding box center [478, 37] width 37 height 30
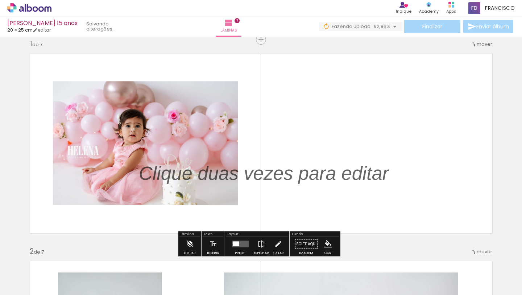
click at [193, 144] on quentale-photo at bounding box center [145, 142] width 185 height 123
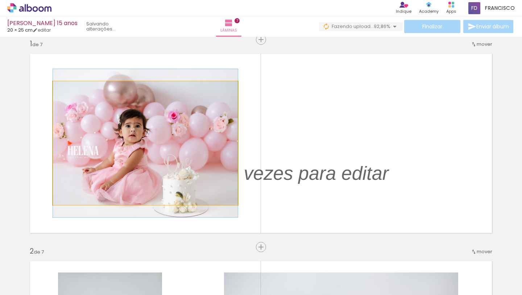
click at [193, 144] on quentale-photo at bounding box center [145, 142] width 185 height 123
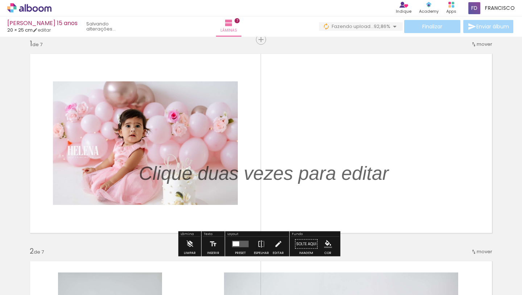
click at [237, 246] on quentale-layouter at bounding box center [240, 243] width 17 height 7
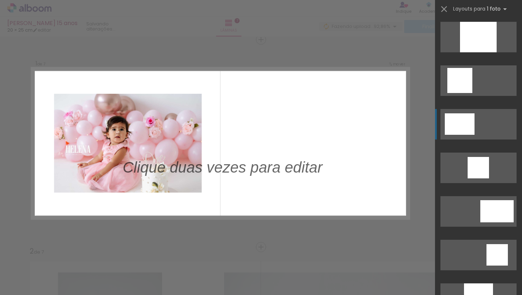
scroll to position [0, 0]
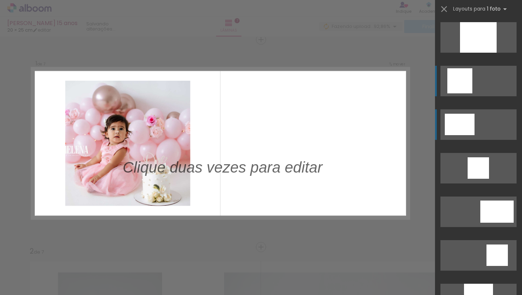
click at [460, 53] on div at bounding box center [478, 37] width 37 height 30
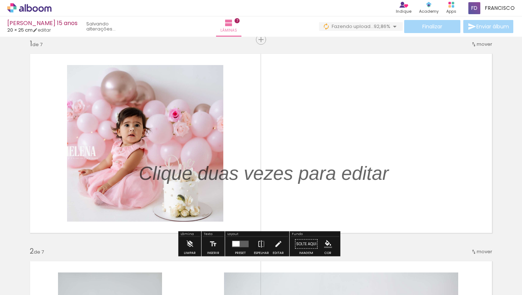
click at [168, 125] on quentale-photo at bounding box center [145, 143] width 156 height 156
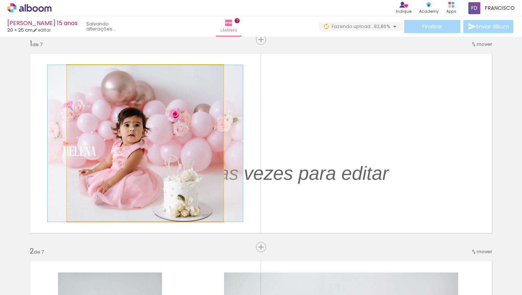
click at [168, 125] on quentale-photo at bounding box center [145, 143] width 156 height 156
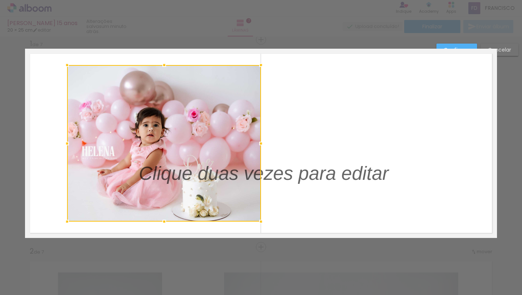
drag, startPoint x: 221, startPoint y: 143, endPoint x: 259, endPoint y: 149, distance: 38.3
click at [259, 149] on div at bounding box center [261, 143] width 15 height 15
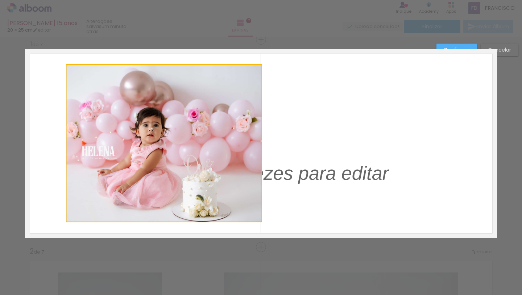
click at [75, 155] on quentale-photo at bounding box center [164, 143] width 194 height 156
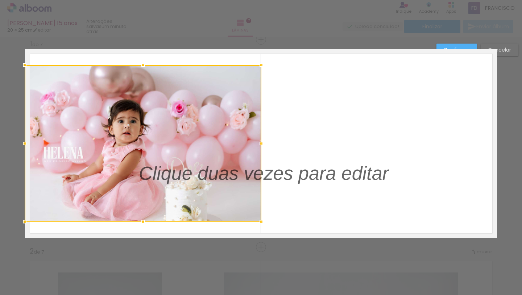
drag, startPoint x: 63, startPoint y: 143, endPoint x: 19, endPoint y: 136, distance: 45.3
click at [19, 136] on div at bounding box center [24, 143] width 15 height 15
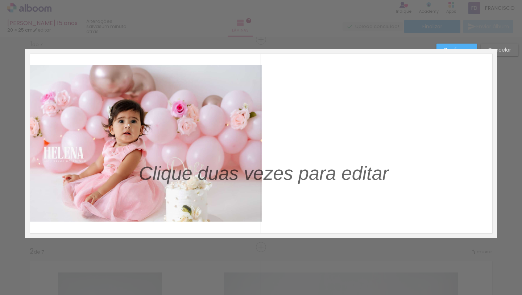
click at [124, 93] on quentale-photo at bounding box center [143, 143] width 237 height 156
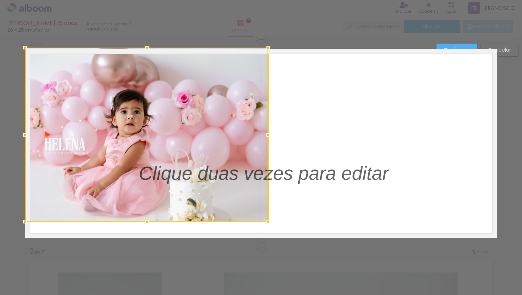
drag, startPoint x: 139, startPoint y: 66, endPoint x: 141, endPoint y: 50, distance: 15.5
click at [141, 50] on div at bounding box center [147, 47] width 15 height 15
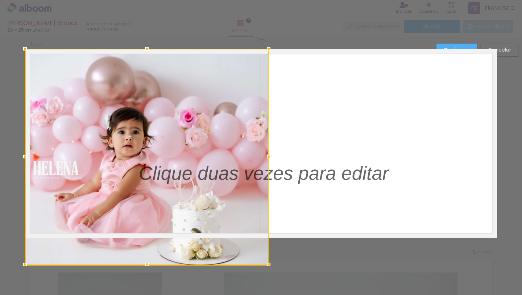
click at [143, 221] on div at bounding box center [147, 156] width 244 height 215
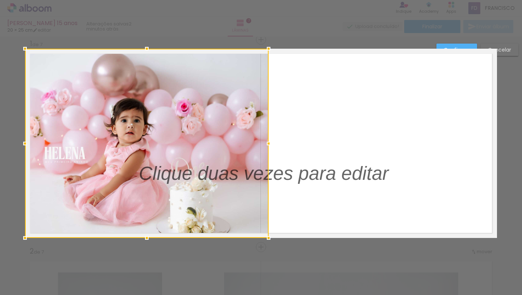
click at [0, 0] on slot "Confirmar" at bounding box center [0, 0] width 0 height 0
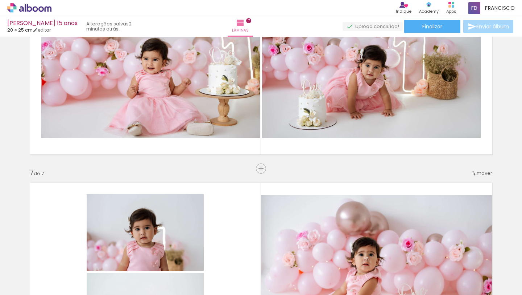
scroll to position [904, 0]
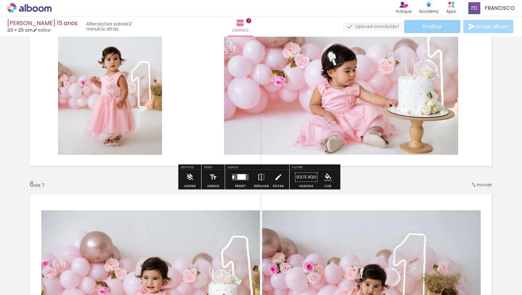
click at [432, 25] on span "Finalizar" at bounding box center [433, 26] width 20 height 5
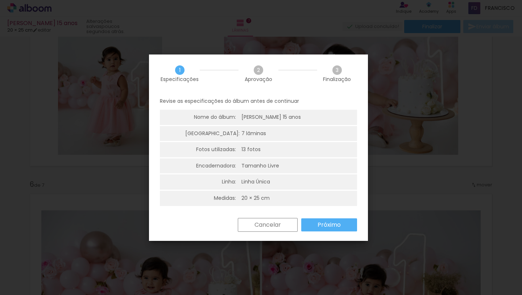
click at [282, 117] on div "[PERSON_NAME] 15 anos" at bounding box center [278, 117] width 73 height 7
click at [291, 115] on div "[PERSON_NAME] 15 anos" at bounding box center [278, 117] width 73 height 7
click at [312, 226] on paper-button "Próximo" at bounding box center [329, 224] width 56 height 13
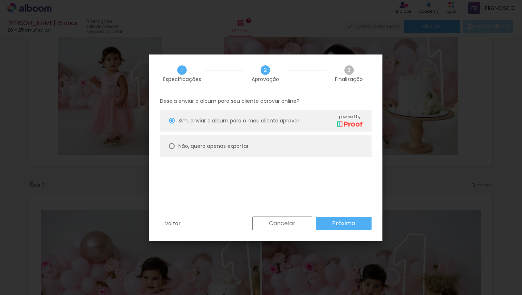
click at [173, 123] on div at bounding box center [172, 121] width 6 height 6
type paper-radio-button "on"
click at [209, 122] on span "Sim, enviar o álbum para o meu cliente aprovar" at bounding box center [238, 121] width 121 height 8
type paper-radio-button "on"
click at [328, 223] on paper-button "Próximo" at bounding box center [344, 223] width 56 height 13
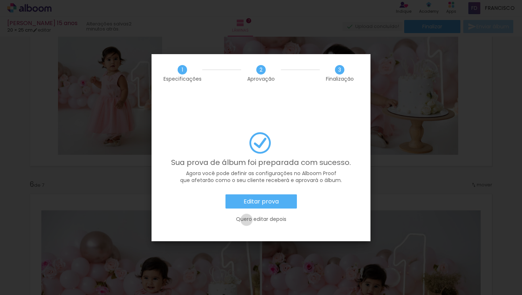
click at [0, 0] on slot "Quero editar depois" at bounding box center [0, 0] width 0 height 0
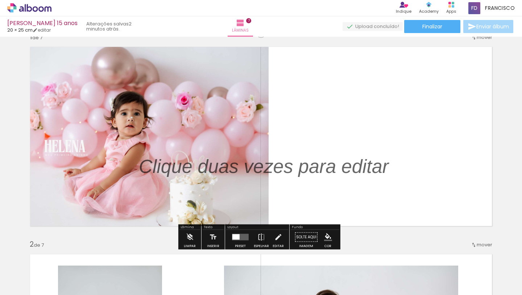
scroll to position [0, 0]
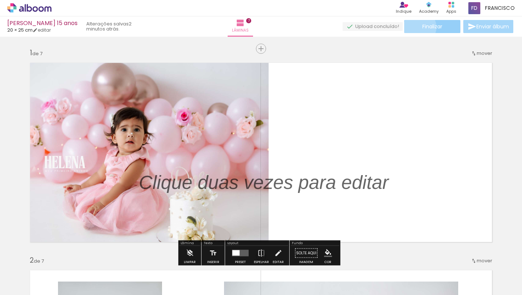
click at [418, 27] on paper-button "Finalizar" at bounding box center [432, 26] width 56 height 13
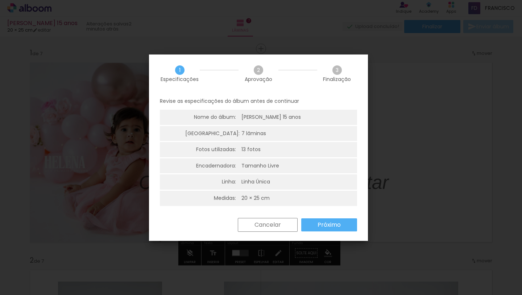
click at [336, 73] on span "3" at bounding box center [337, 69] width 9 height 9
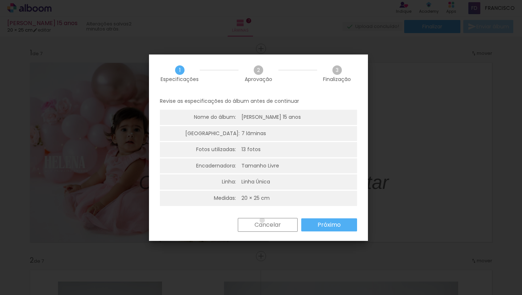
click at [262, 220] on paper-button "Cancelar" at bounding box center [268, 225] width 60 height 14
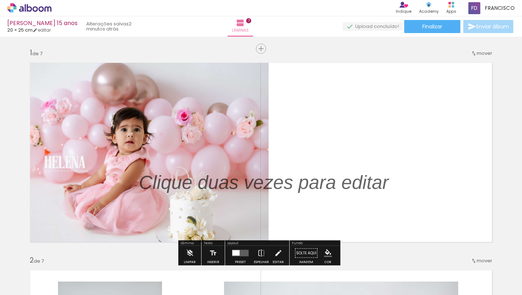
click at [22, 13] on div "› Editor de álbum Indique Indique e ganhe Conteúdo que inspira Academy Produtos…" at bounding box center [261, 8] width 522 height 16
click at [445, 6] on div "Produtos Alboom Apps" at bounding box center [452, 8] width 16 height 15
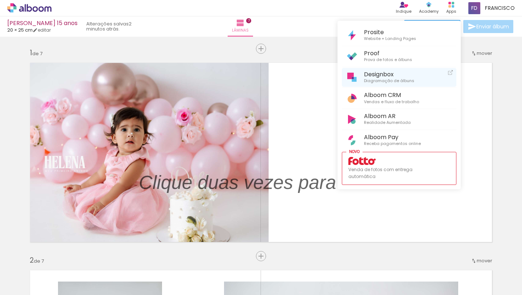
click at [449, 74] on icon at bounding box center [450, 72] width 5 height 5
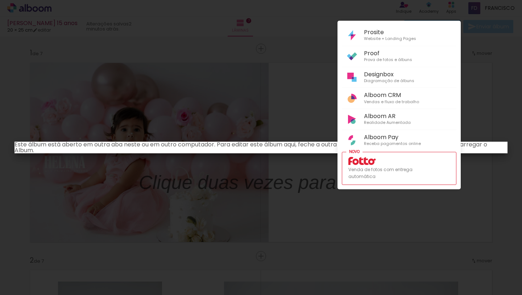
click at [470, 44] on div at bounding box center [261, 147] width 522 height 295
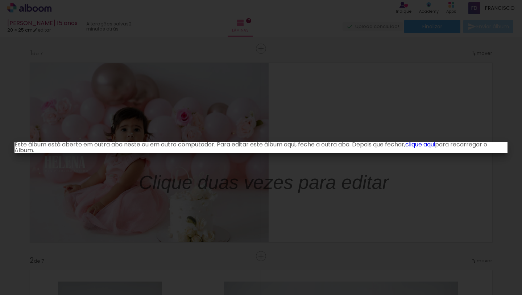
click at [435, 144] on link "clique aqui" at bounding box center [421, 144] width 30 height 8
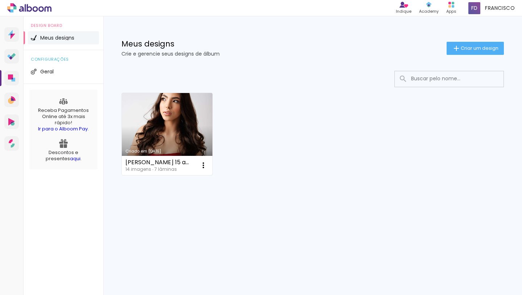
click at [176, 144] on link "Criado em [DATE]" at bounding box center [167, 134] width 91 height 82
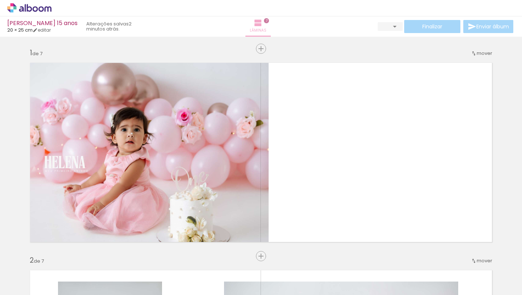
click at [267, 17] on paper-button "Lâminas 7" at bounding box center [258, 26] width 25 height 20
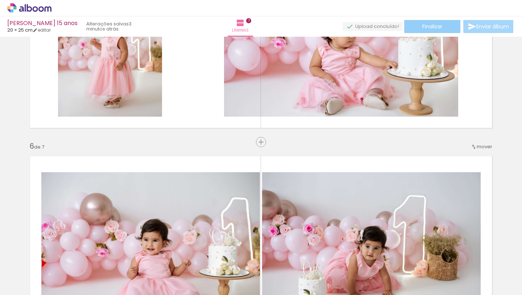
scroll to position [769, 0]
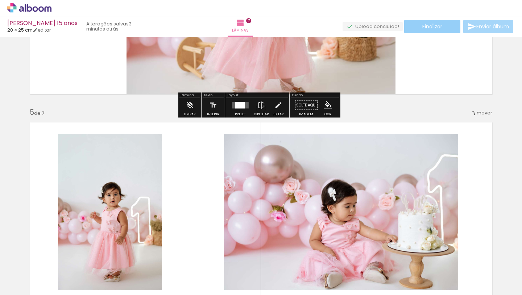
click at [431, 24] on span "Finalizar" at bounding box center [433, 26] width 20 height 5
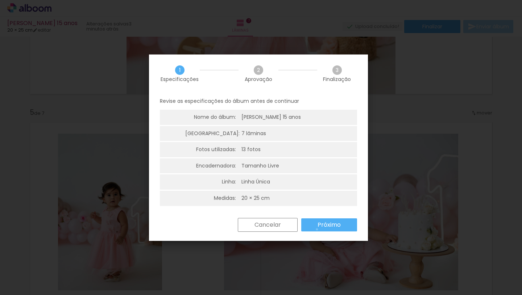
click at [317, 229] on paper-button "Próximo" at bounding box center [329, 224] width 56 height 13
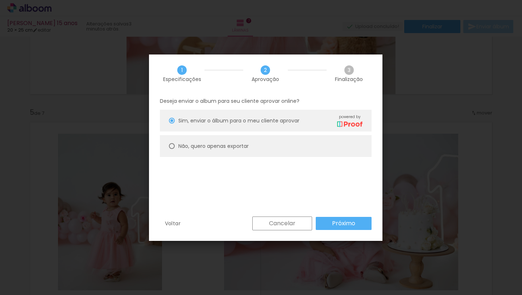
click at [172, 123] on div at bounding box center [172, 121] width 6 height 6
type paper-radio-button "on"
click at [0, 0] on slot "Próximo" at bounding box center [0, 0] width 0 height 0
type input "Alta, 300 DPI"
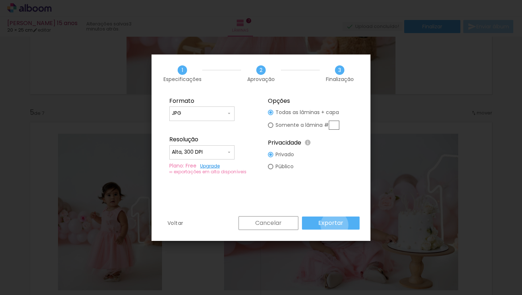
click at [0, 0] on slot "Exportar" at bounding box center [0, 0] width 0 height 0
